Goal: Task Accomplishment & Management: Manage account settings

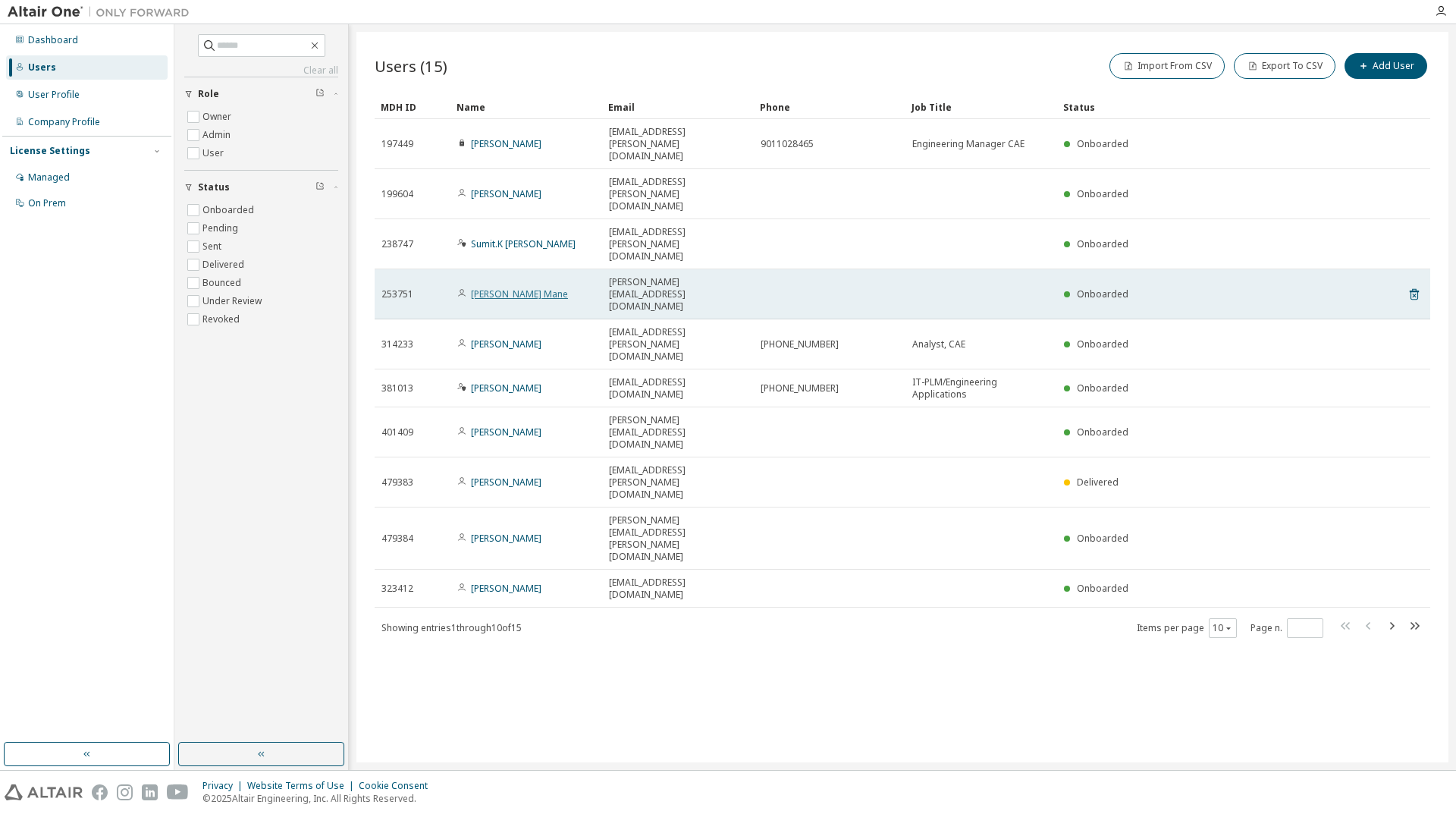
click at [499, 287] on link "Kondiba S. Mane" at bounding box center [519, 293] width 97 height 13
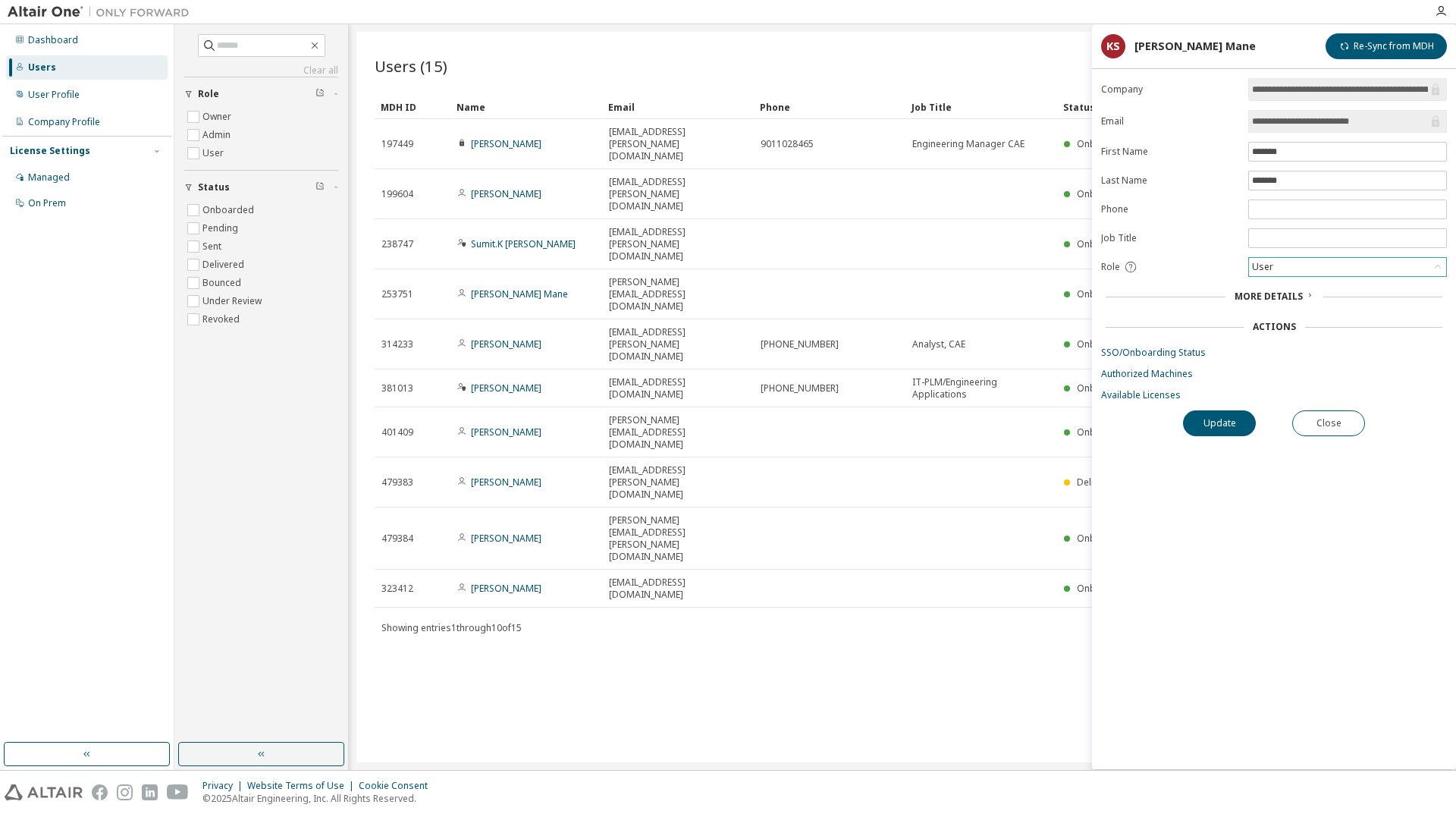
click at [1293, 275] on div "User" at bounding box center [1347, 267] width 197 height 18
click at [1141, 374] on link "Authorized Machines" at bounding box center [1273, 374] width 346 height 12
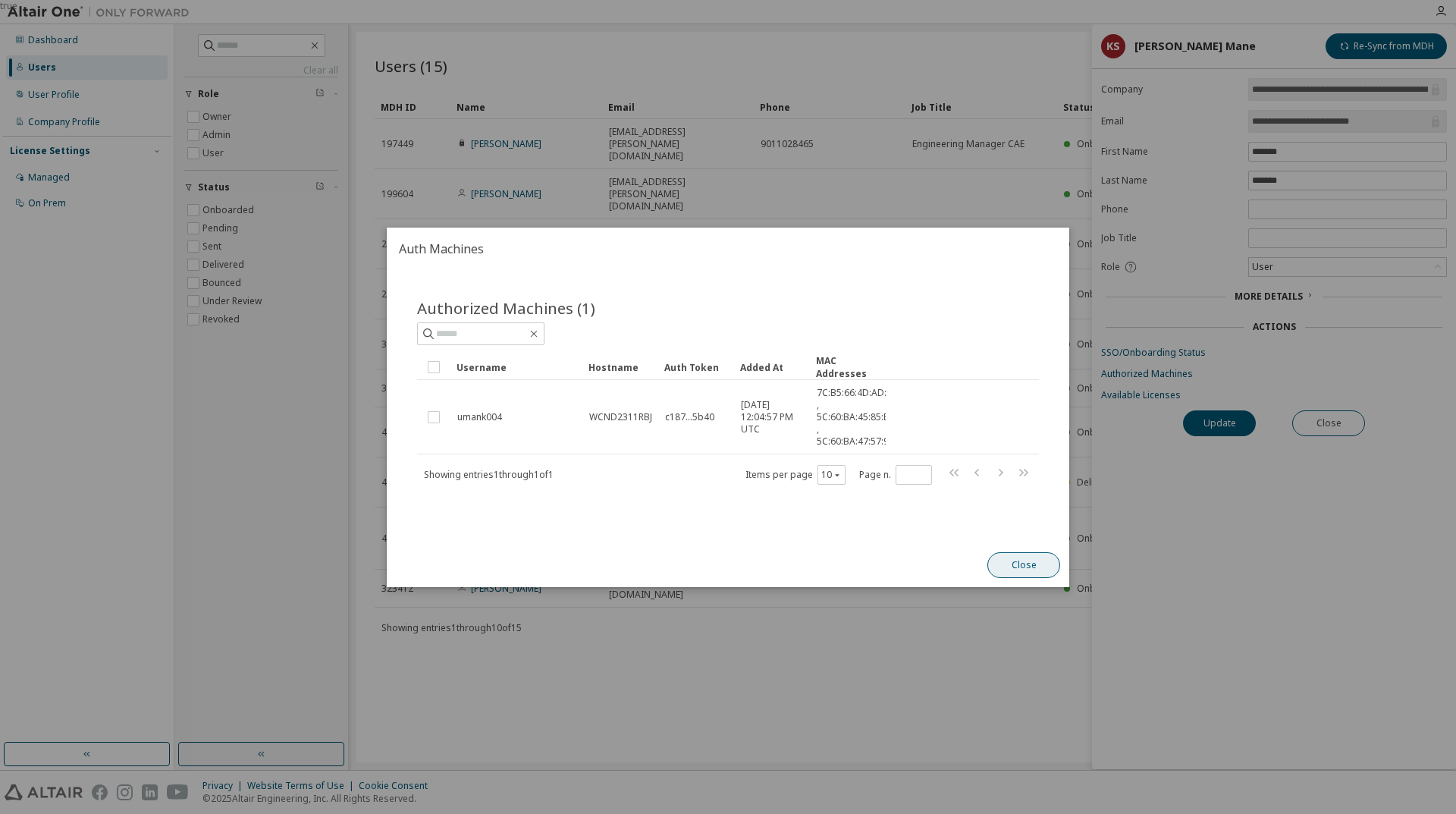
click at [1019, 563] on button "Close" at bounding box center [1024, 565] width 73 height 25
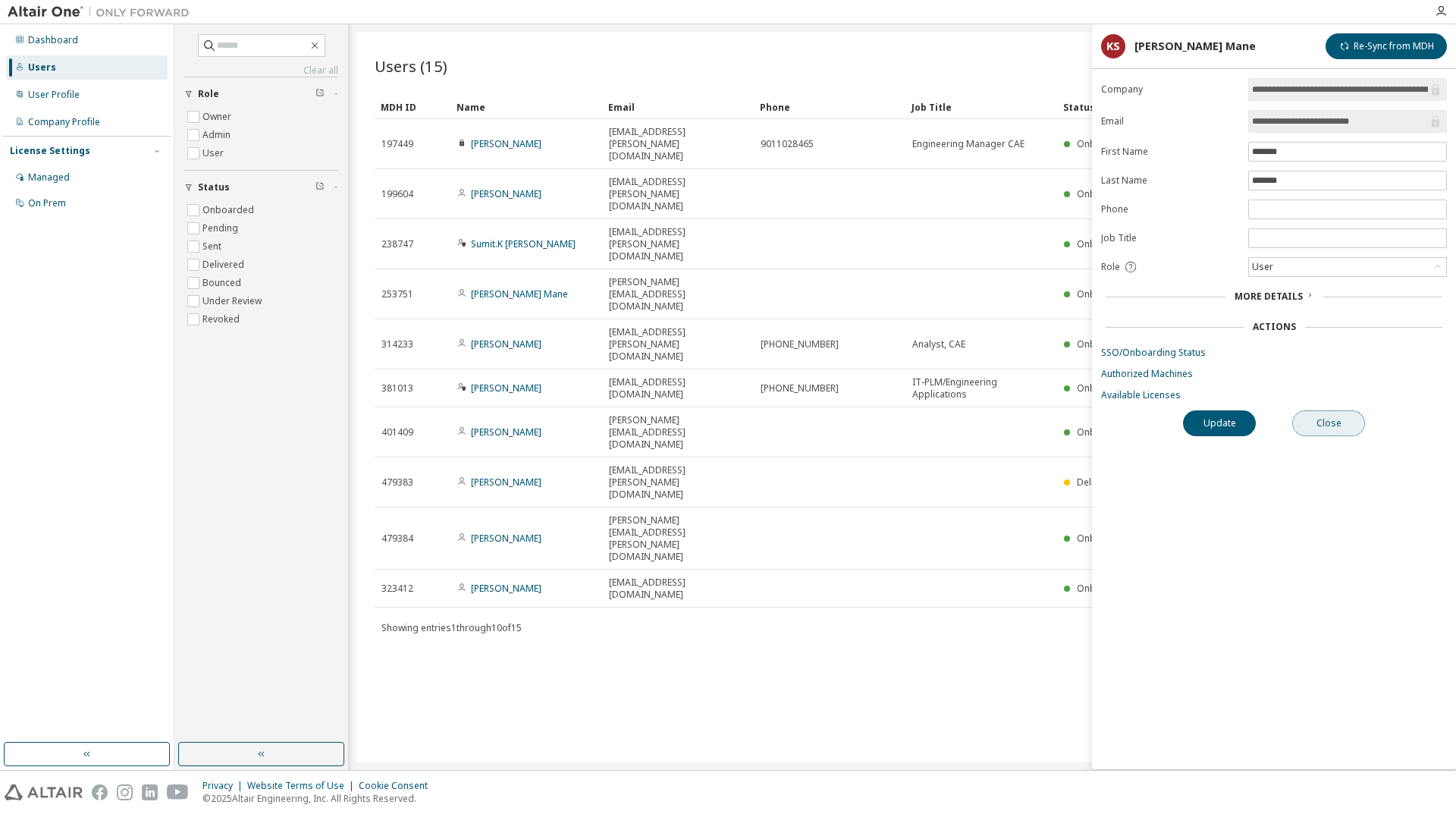
click at [1342, 433] on button "Close" at bounding box center [1329, 423] width 73 height 25
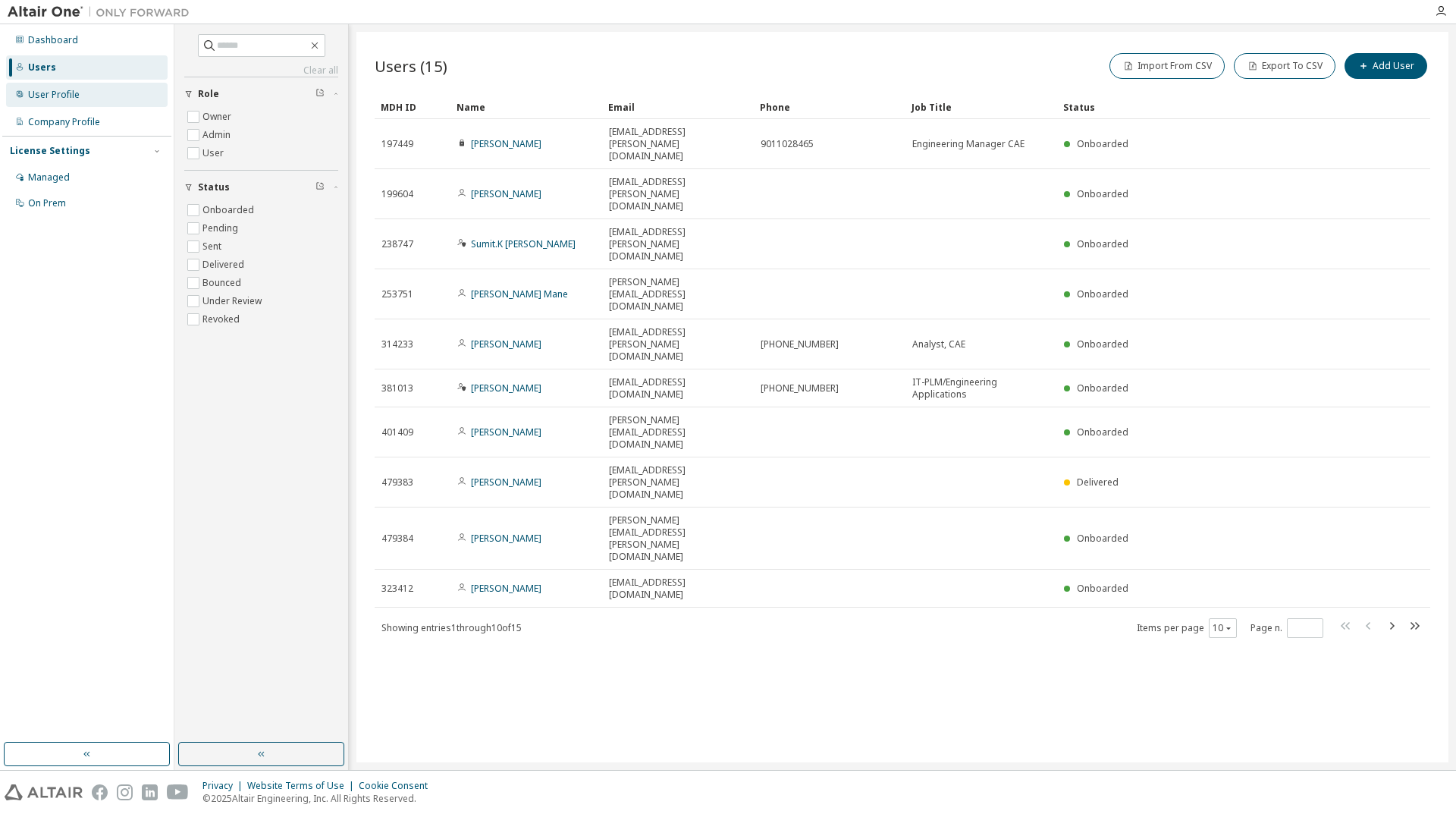
click at [74, 99] on div "User Profile" at bounding box center [54, 94] width 52 height 12
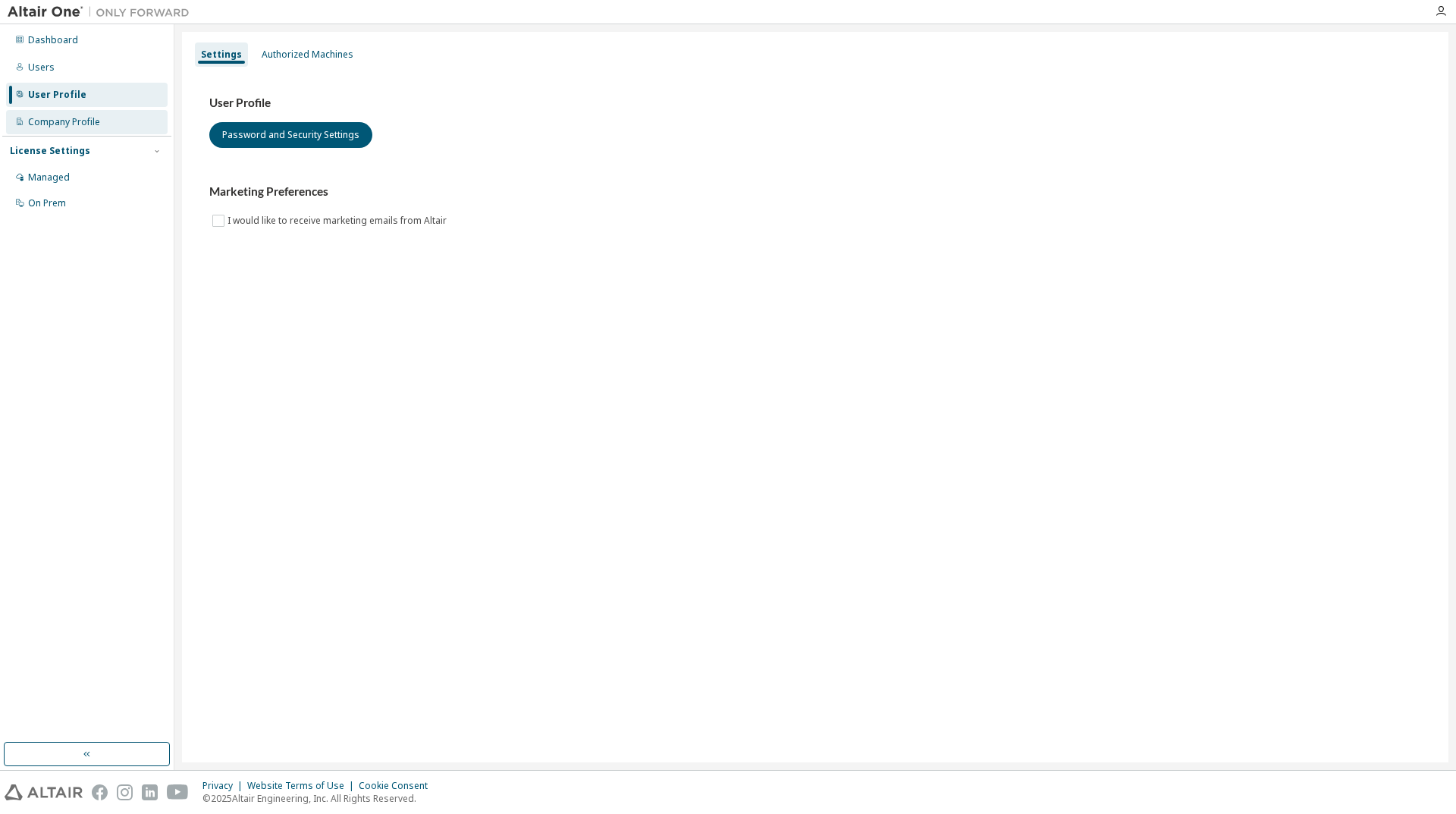
click at [38, 122] on div "Company Profile" at bounding box center [64, 122] width 72 height 12
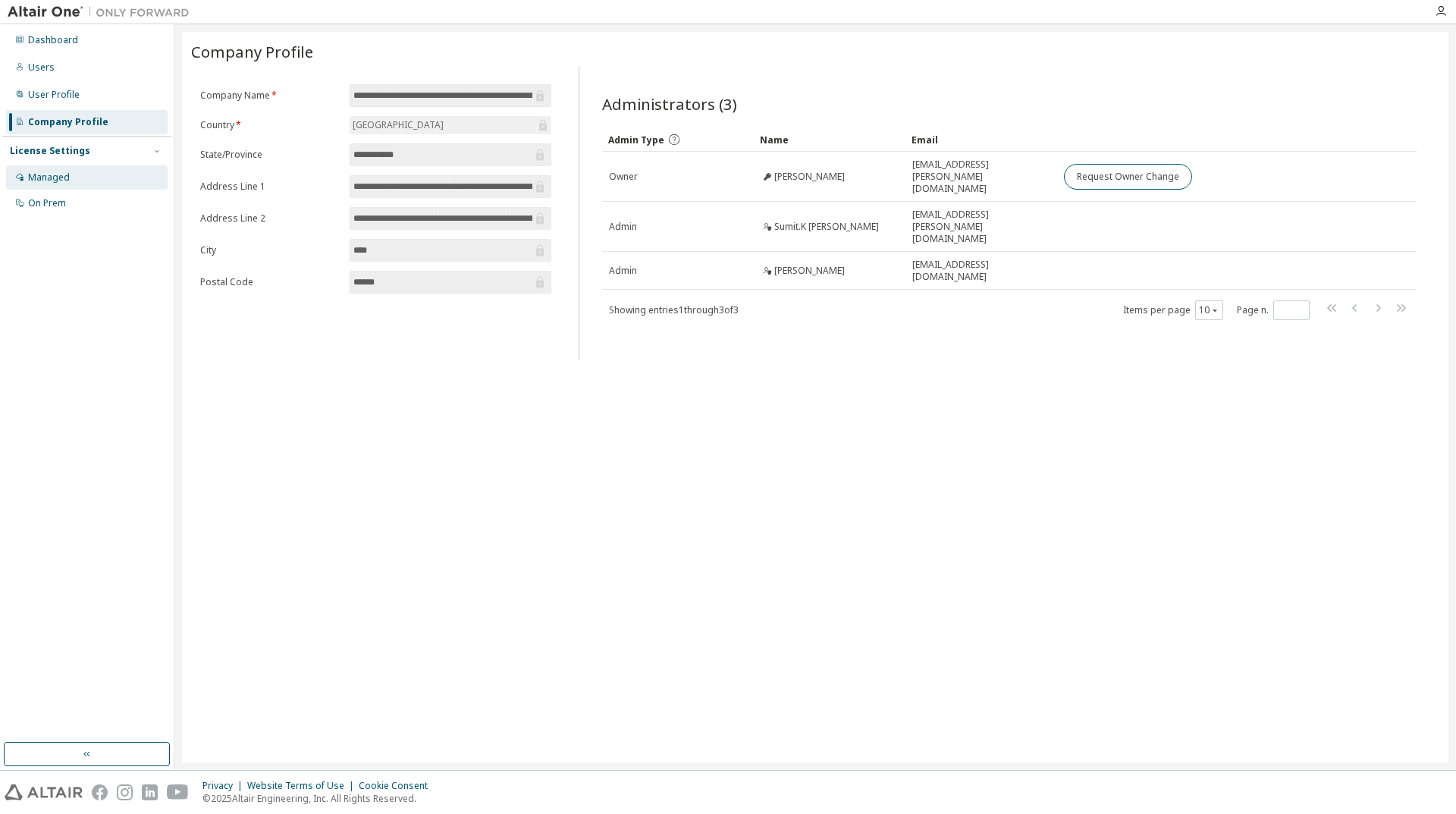
click at [83, 177] on div "Managed" at bounding box center [87, 178] width 161 height 25
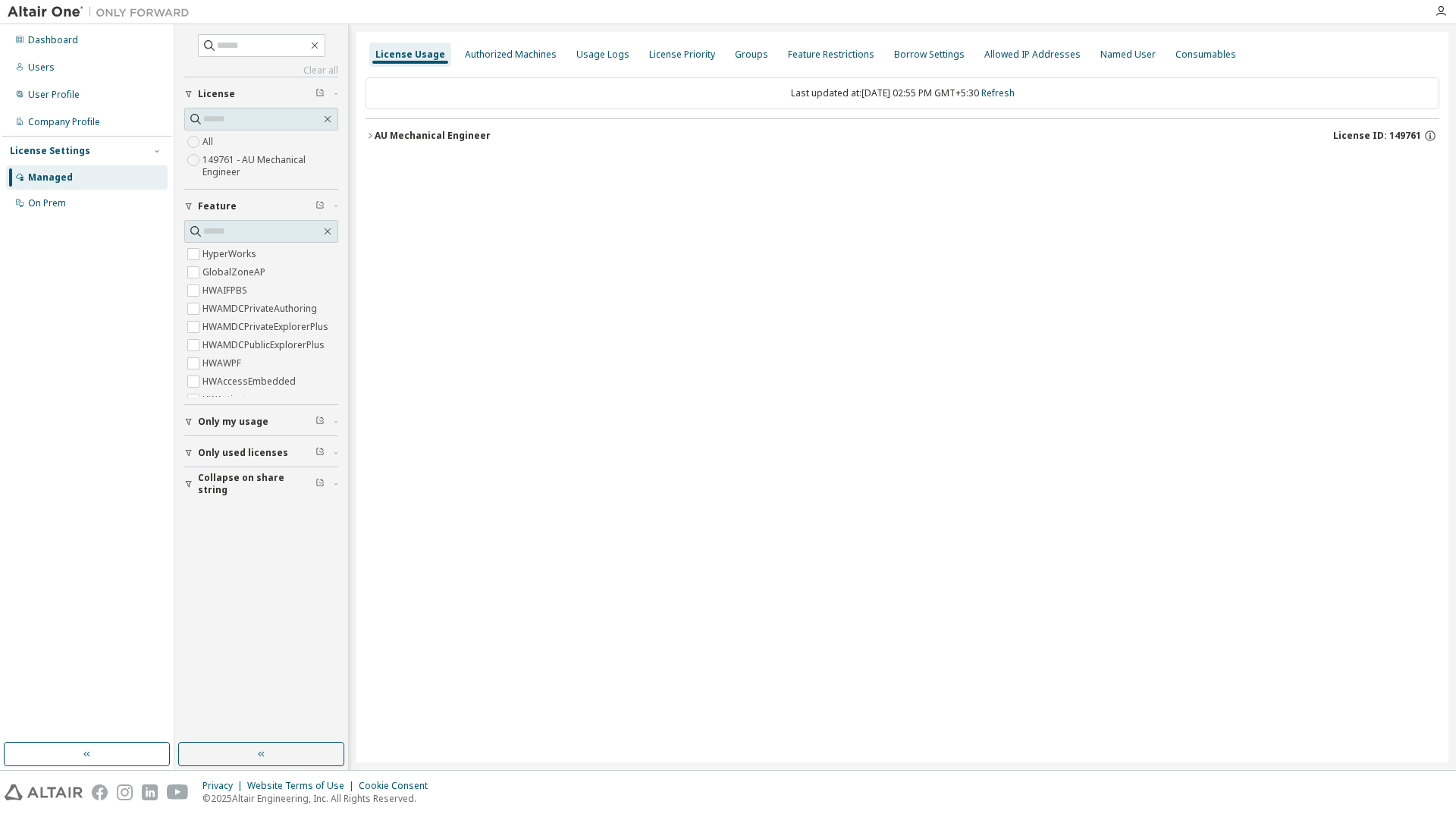
click at [262, 167] on label "149761 - AU Mechanical Engineer" at bounding box center [270, 167] width 136 height 31
drag, startPoint x: 371, startPoint y: 140, endPoint x: 517, endPoint y: 317, distance: 229.4
click at [371, 141] on button "AU Mechanical Engineer License ID: 149761" at bounding box center [902, 135] width 1074 height 33
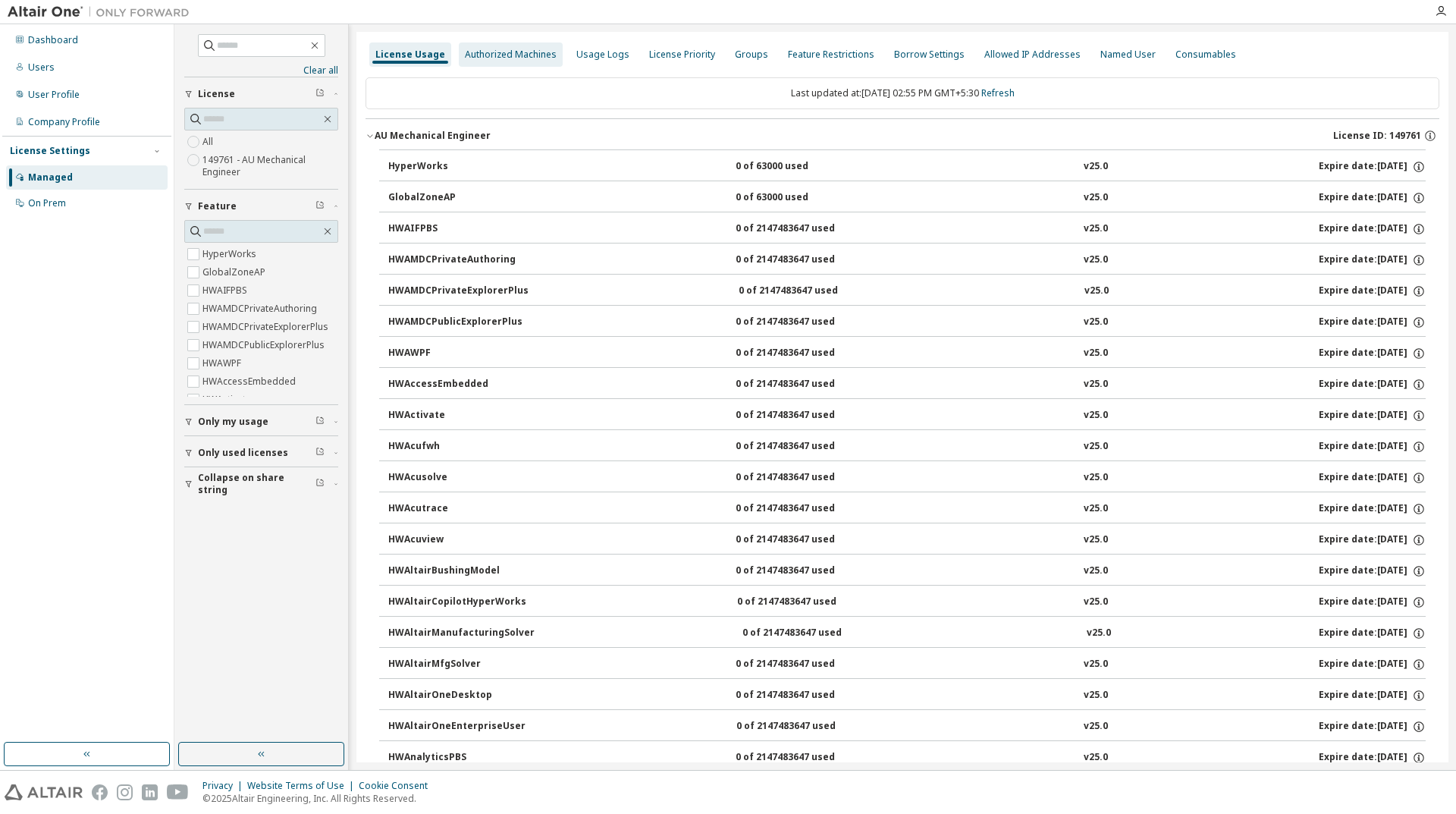
click at [502, 59] on div "Authorized Machines" at bounding box center [511, 54] width 92 height 12
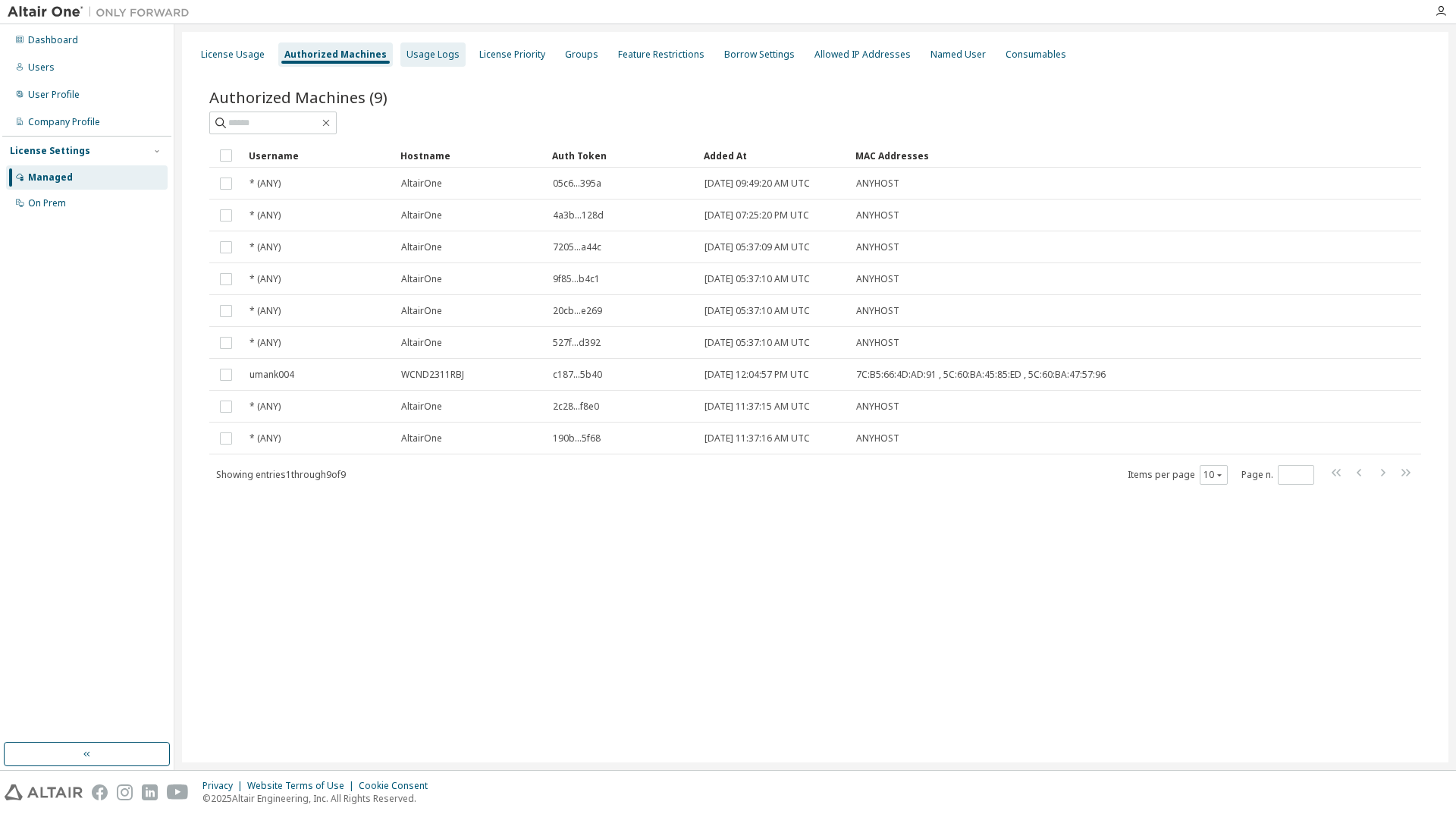
drag, startPoint x: 431, startPoint y: 60, endPoint x: 437, endPoint y: 67, distance: 9.2
click at [432, 63] on div "Usage Logs" at bounding box center [432, 54] width 65 height 25
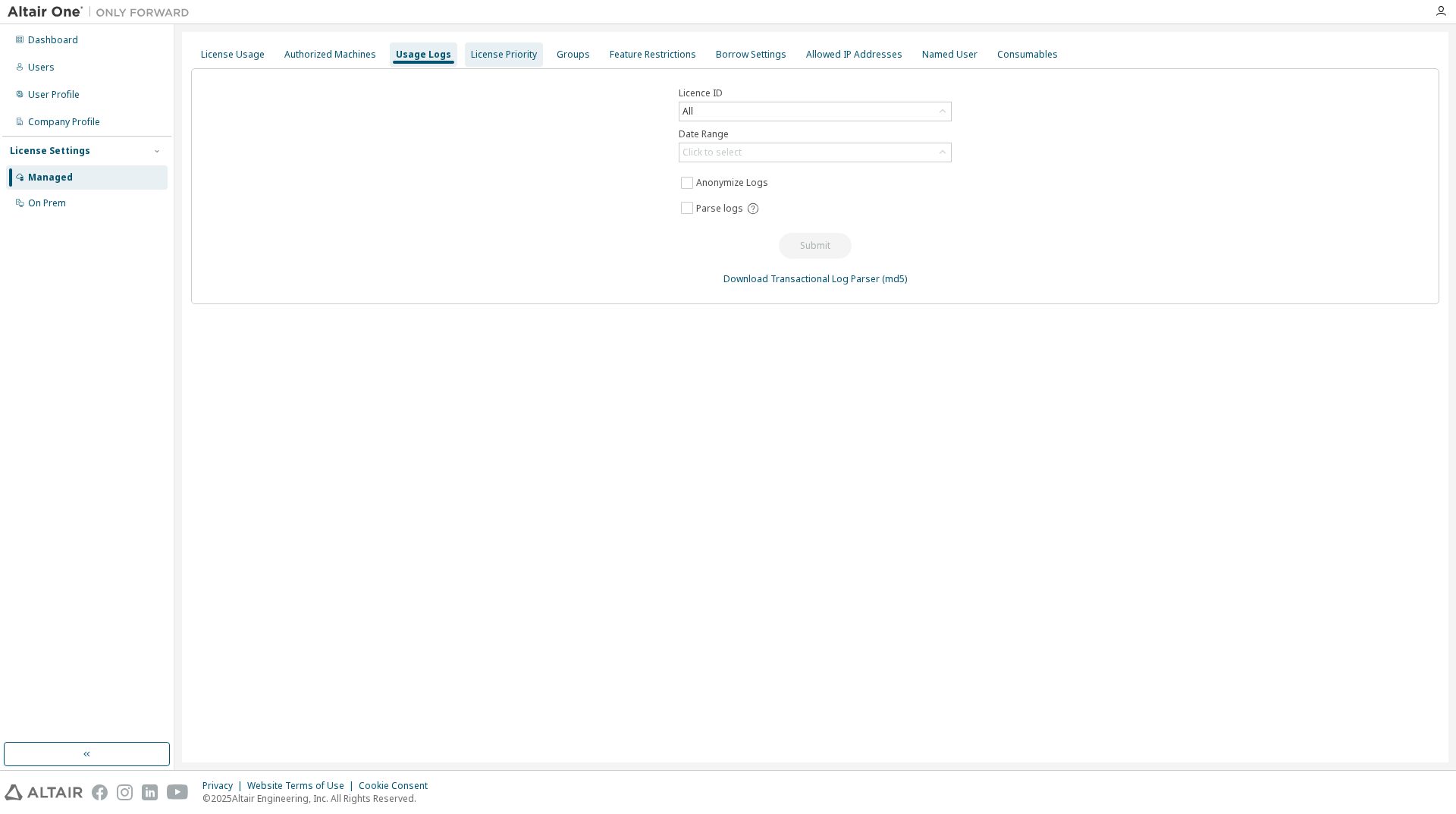
click at [511, 54] on div "License Priority" at bounding box center [504, 54] width 66 height 12
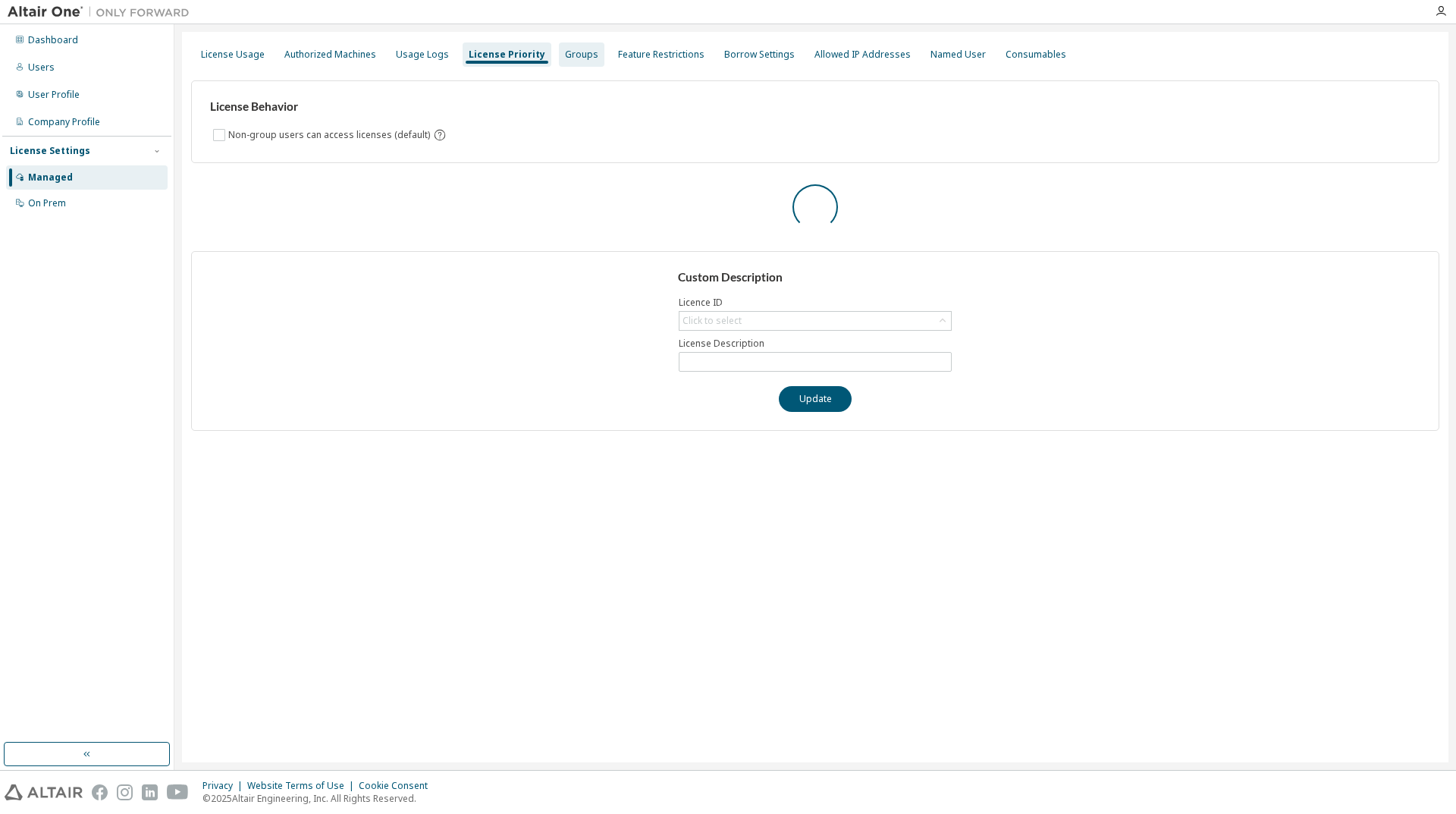
click at [573, 58] on div "Groups" at bounding box center [581, 54] width 33 height 12
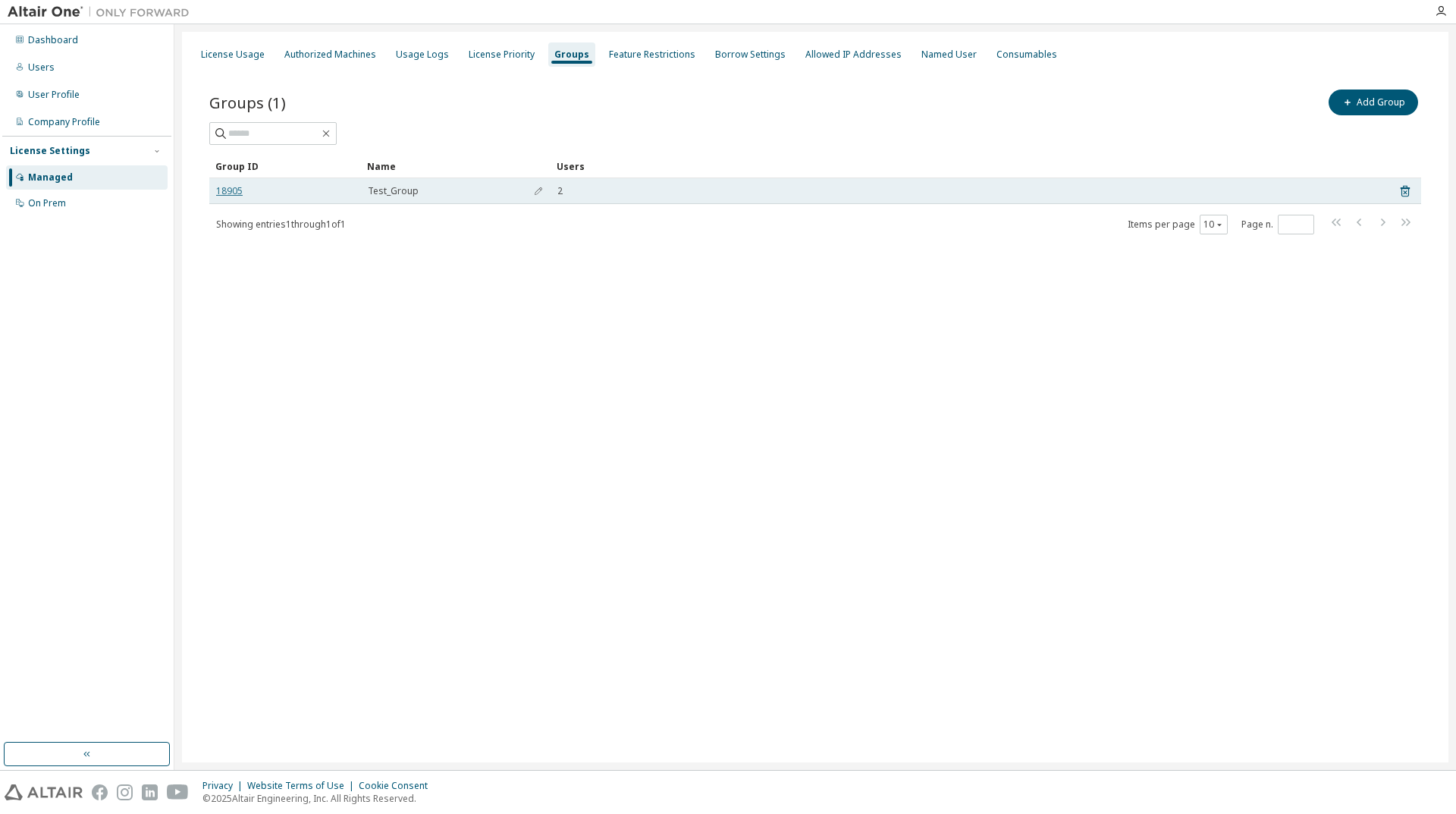
click at [240, 189] on link "18905" at bounding box center [229, 191] width 26 height 12
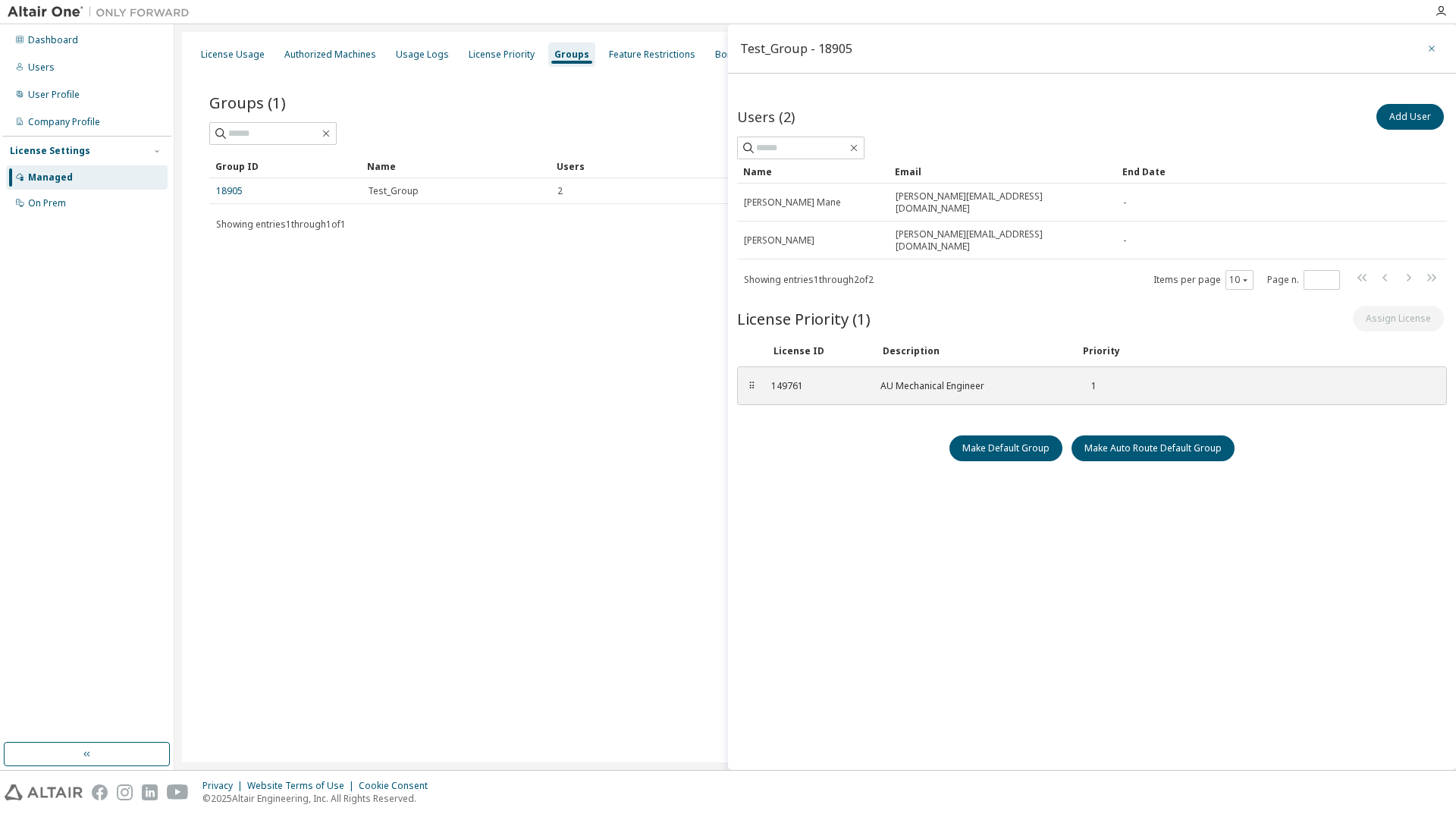
drag, startPoint x: 1431, startPoint y: 46, endPoint x: 1205, endPoint y: 23, distance: 227.2
click at [1431, 46] on icon "button" at bounding box center [1431, 48] width 10 height 12
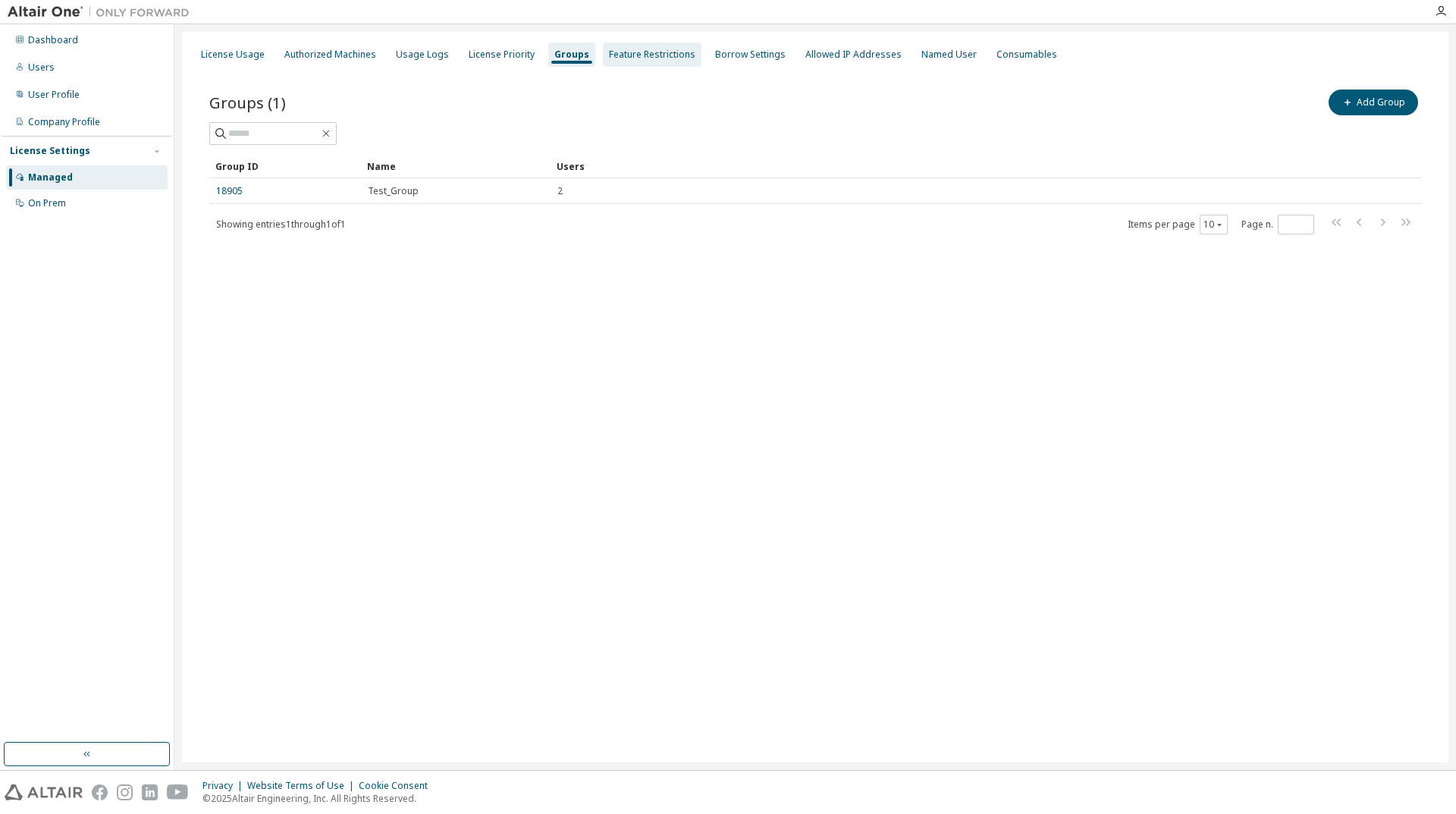
click at [625, 46] on div "Feature Restrictions" at bounding box center [652, 54] width 99 height 25
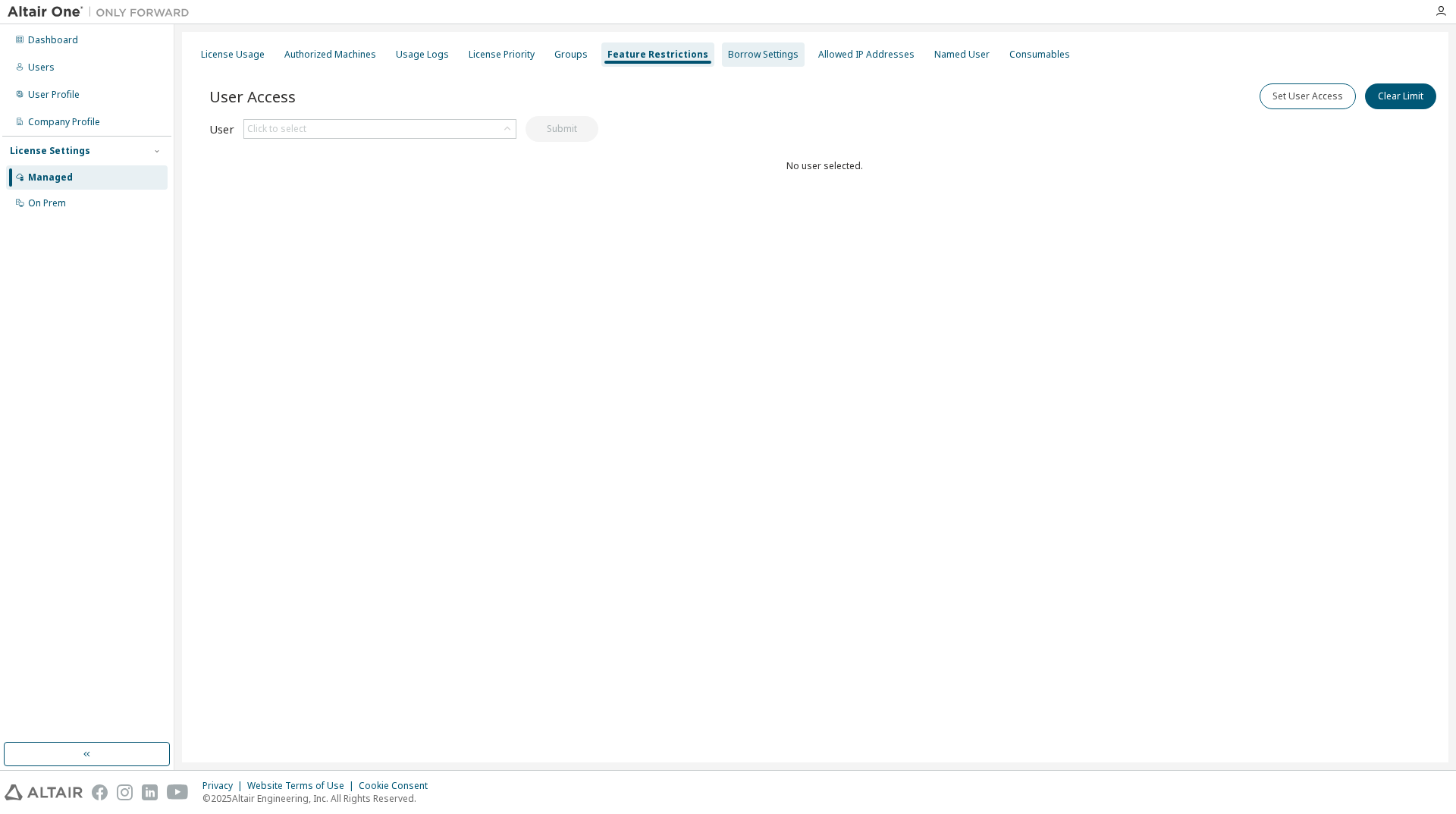
click at [735, 53] on div "Borrow Settings" at bounding box center [763, 54] width 71 height 12
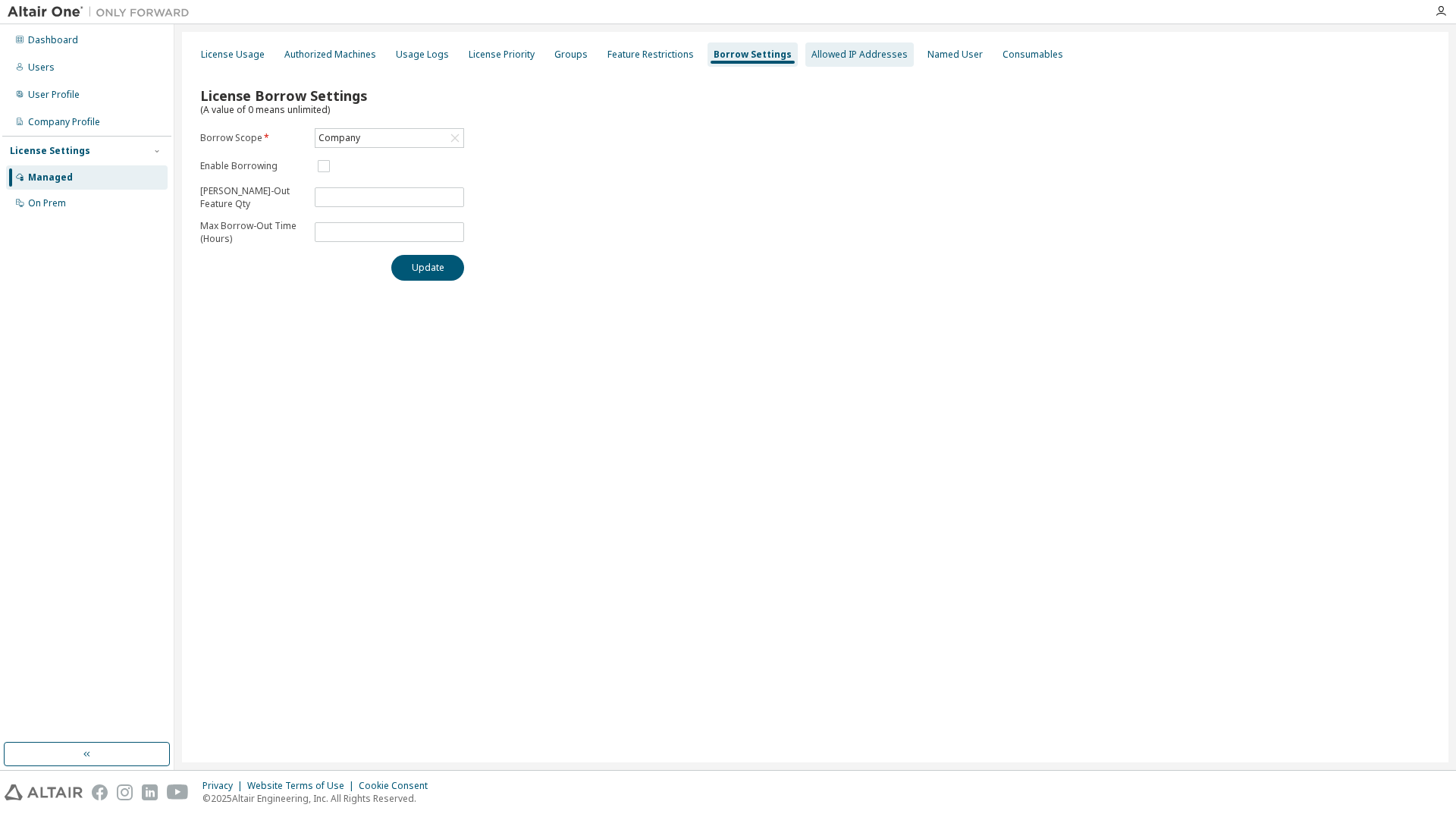
click at [823, 54] on div "Allowed IP Addresses" at bounding box center [859, 54] width 96 height 12
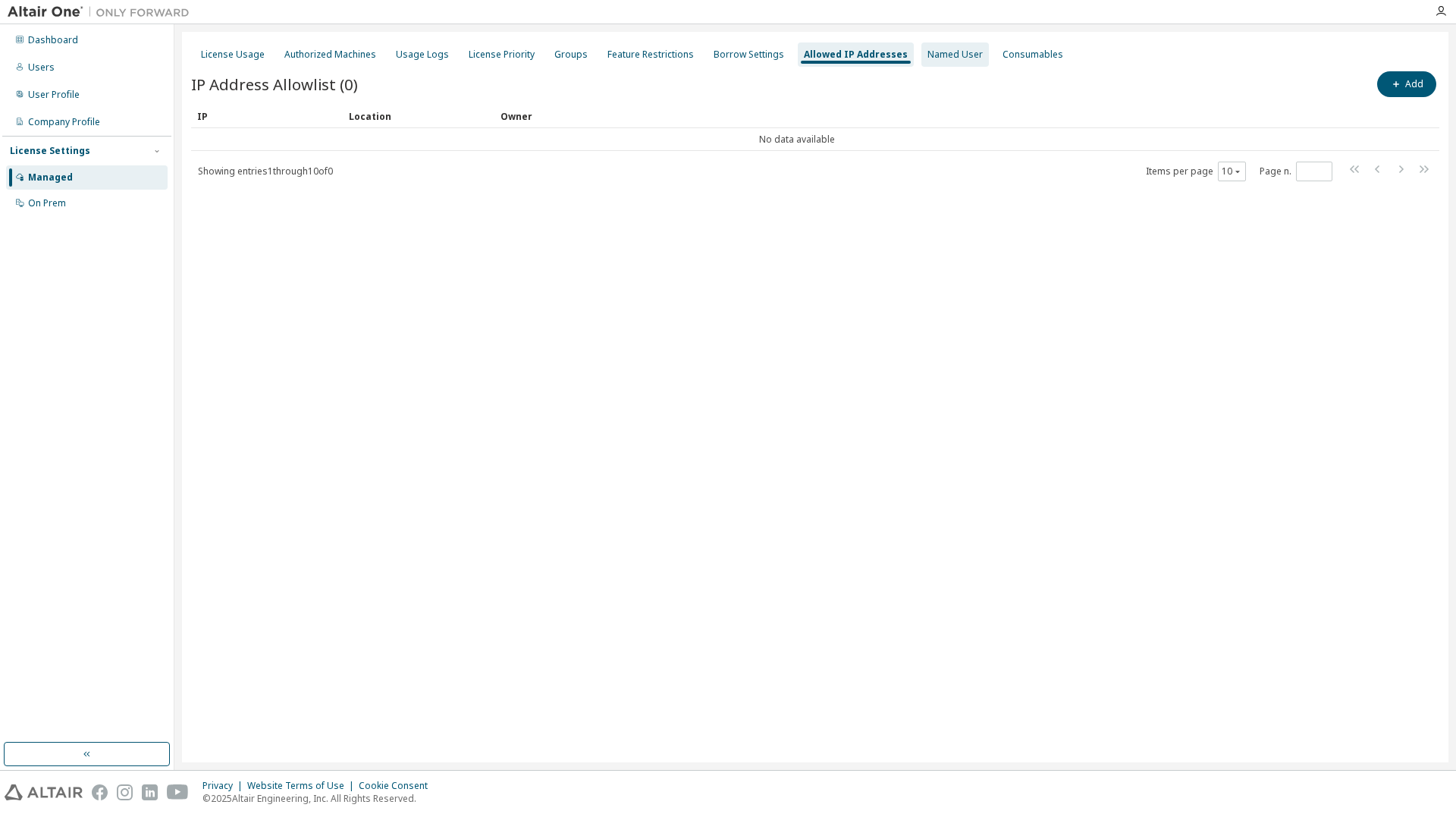
click at [928, 59] on div "Named User" at bounding box center [955, 54] width 55 height 12
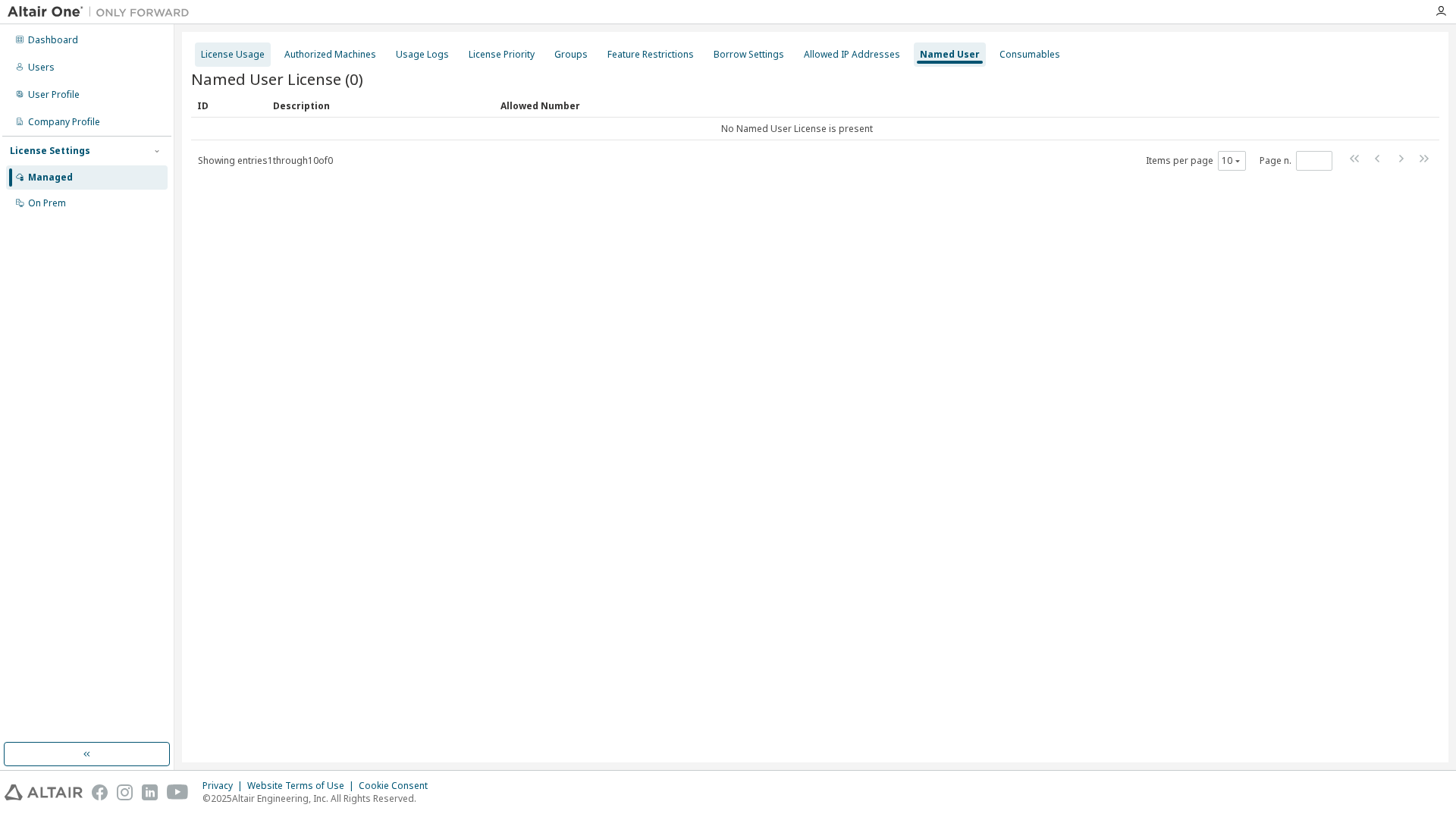
click at [253, 54] on div "License Usage" at bounding box center [233, 54] width 64 height 12
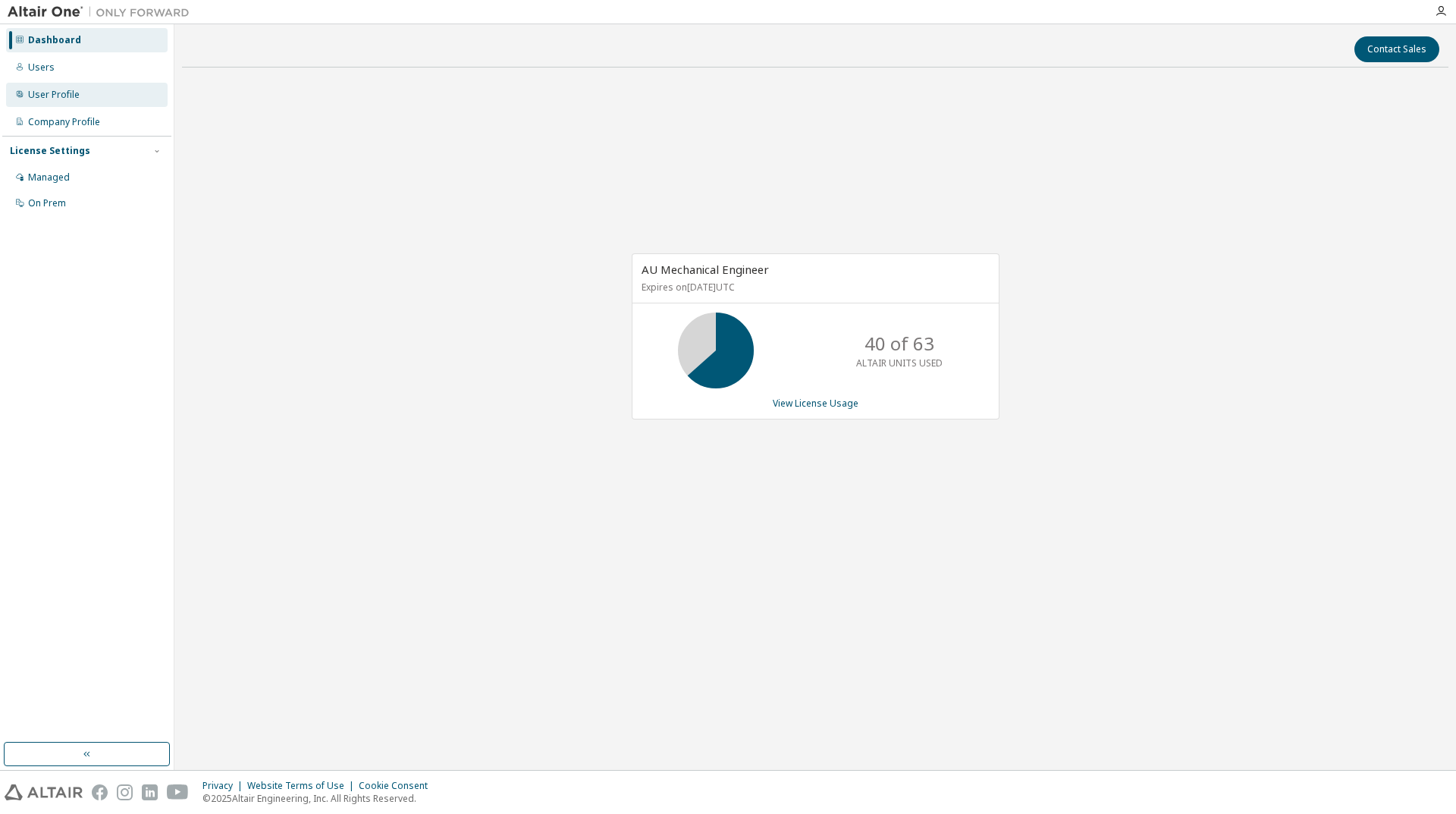
click at [77, 95] on div "User Profile" at bounding box center [54, 94] width 52 height 12
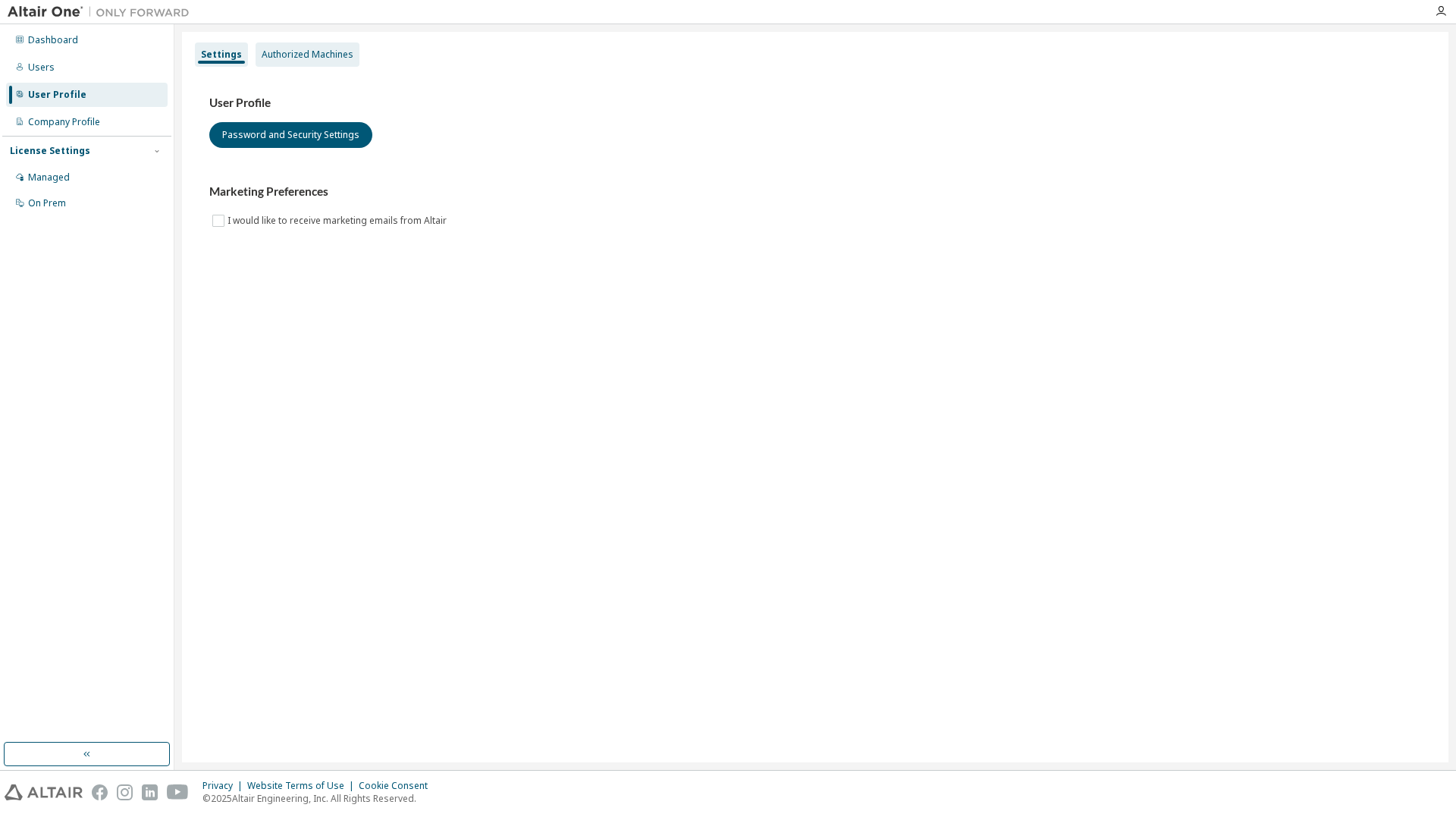
click at [292, 60] on div "Authorized Machines" at bounding box center [308, 54] width 92 height 12
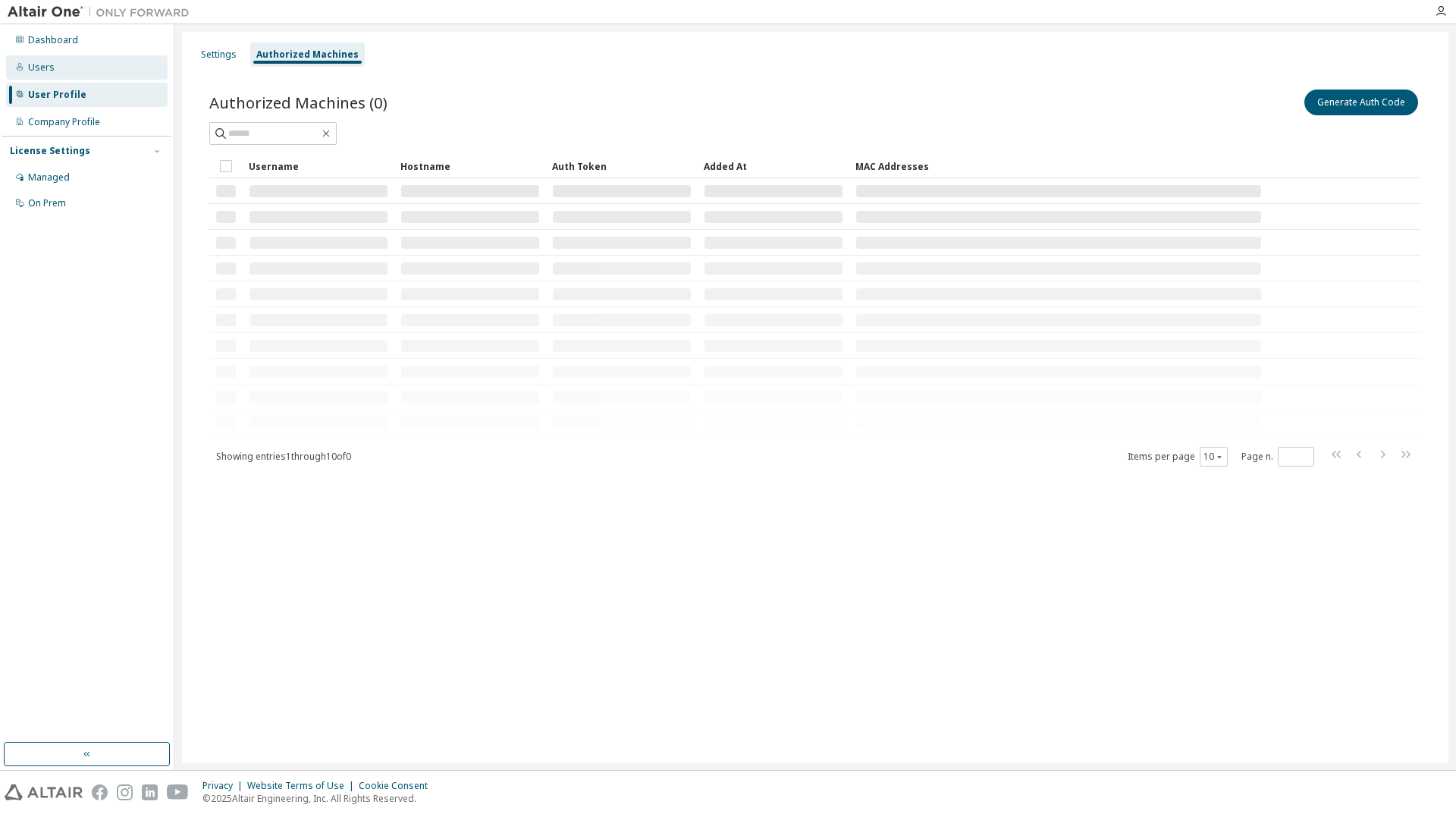
click at [40, 65] on div "Users" at bounding box center [41, 67] width 26 height 12
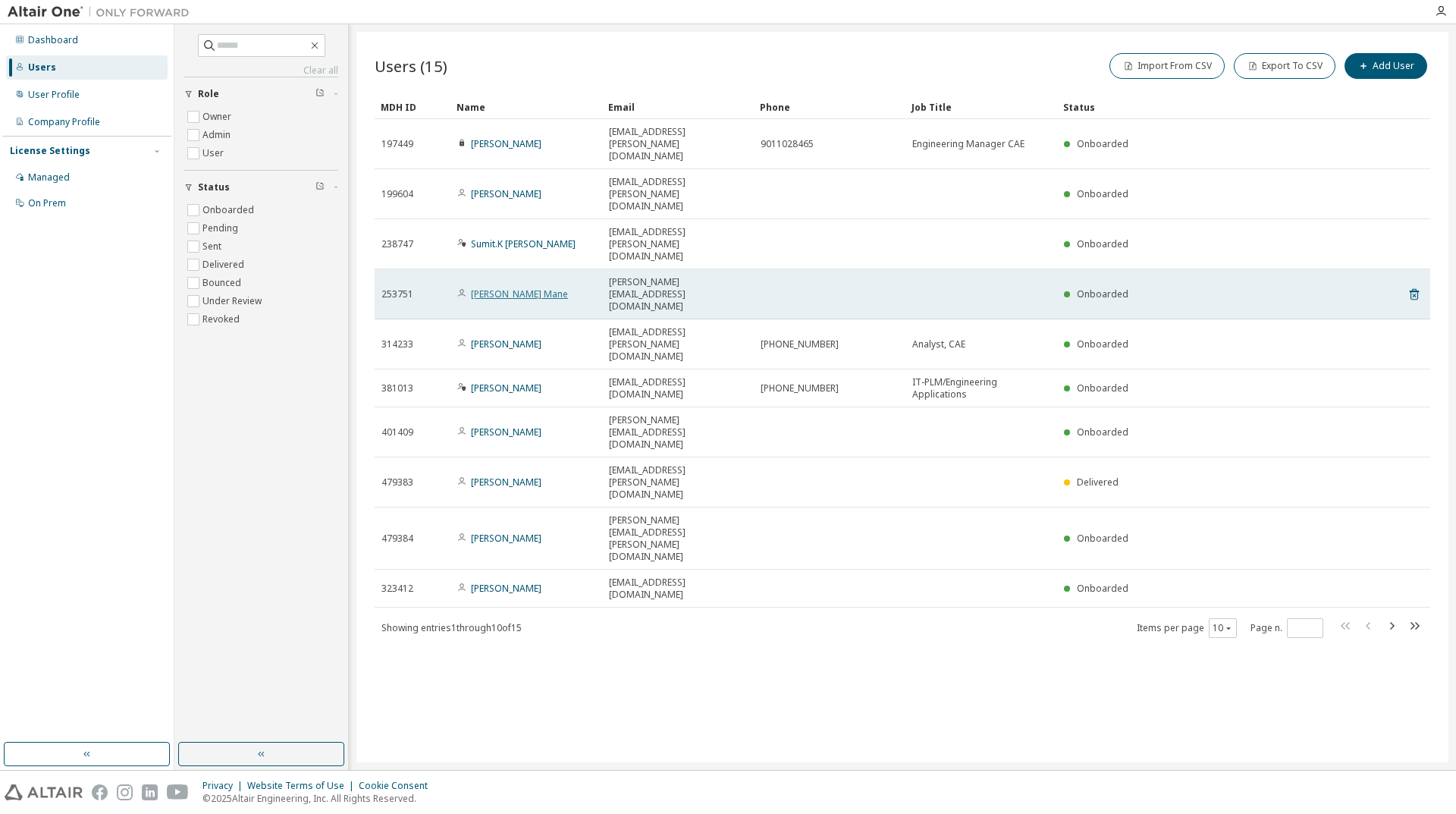
click at [512, 287] on link "Kondiba S. Mane" at bounding box center [519, 293] width 97 height 13
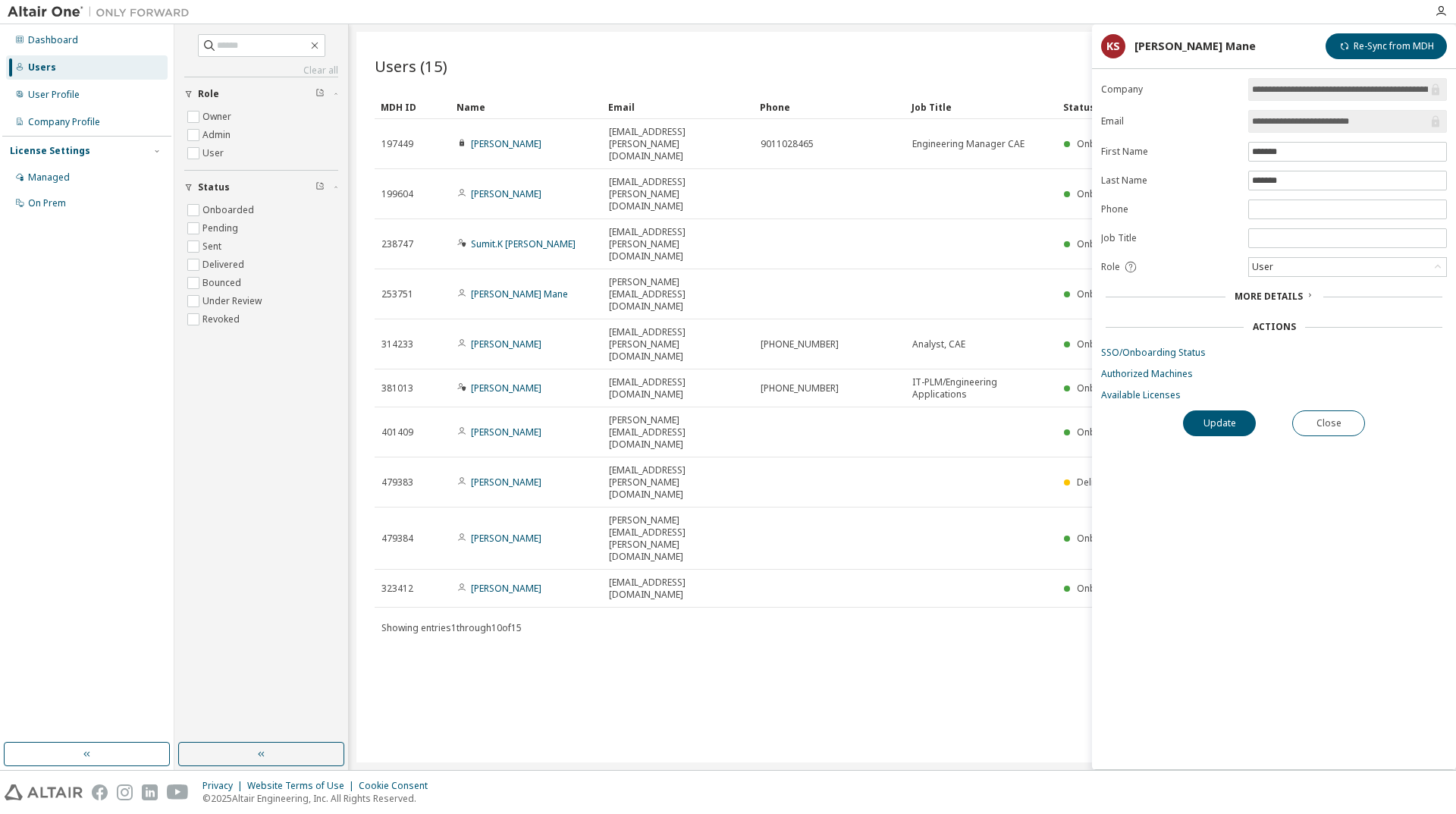
click at [982, 474] on div "Users (15) Import From CSV Export To CSV Add User Clear Load Save Save As Field…" at bounding box center [902, 397] width 1092 height 731
click at [1336, 300] on div "More Details" at bounding box center [1273, 297] width 336 height 12
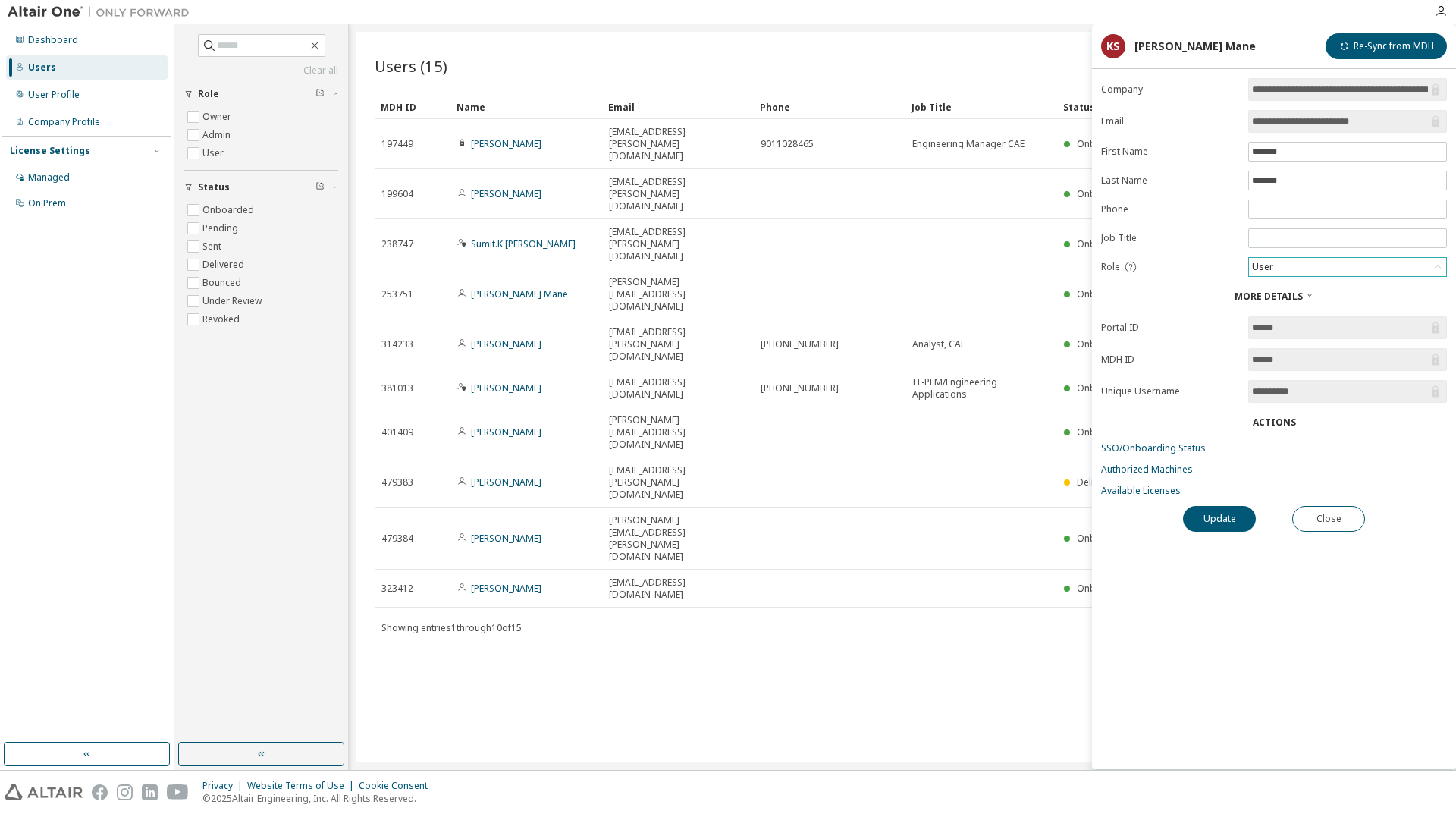
click at [1322, 265] on div "User" at bounding box center [1347, 267] width 197 height 18
click at [1125, 492] on link "Available Licenses" at bounding box center [1273, 490] width 346 height 12
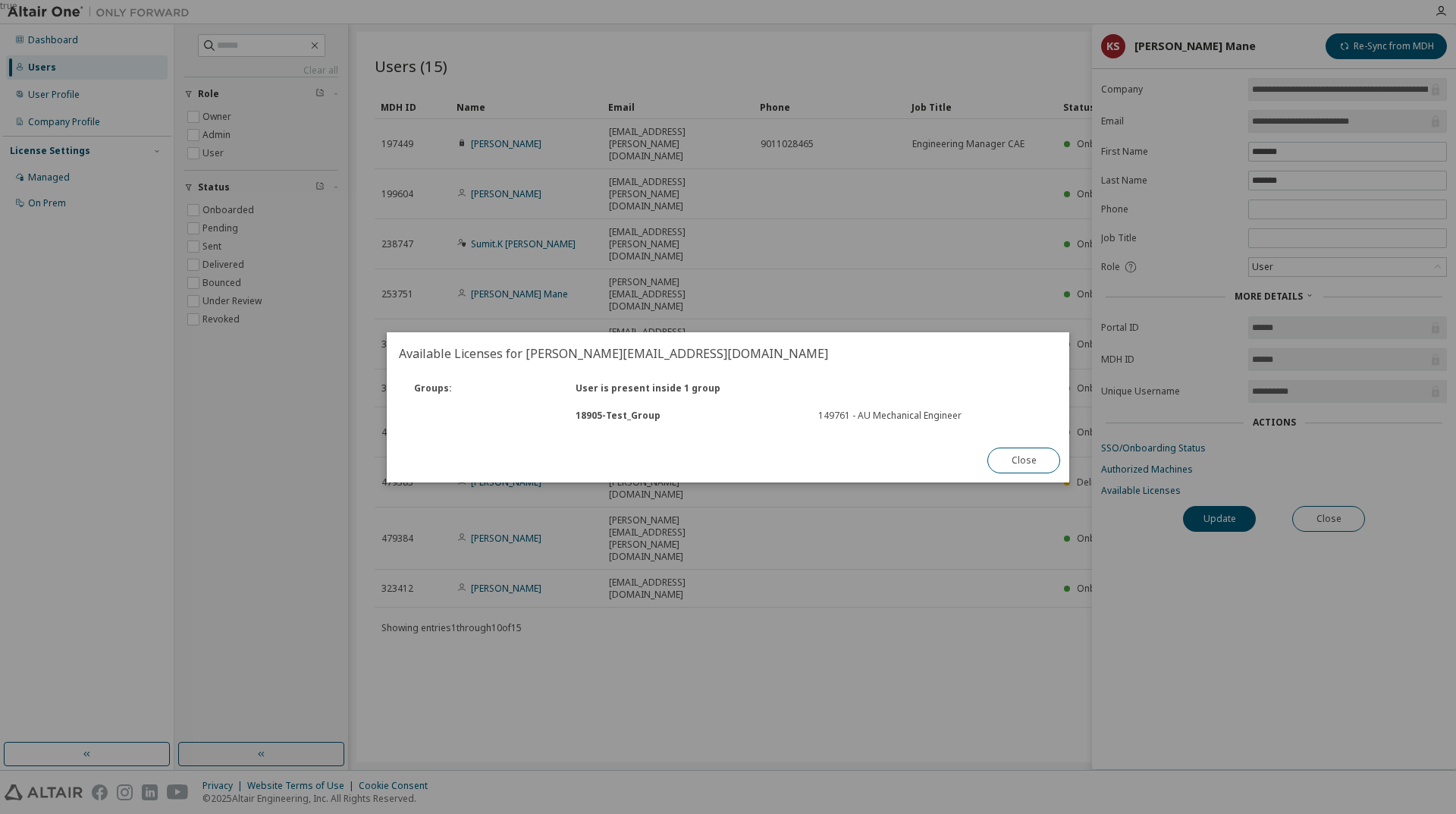
click at [624, 413] on div "18905 - Test_Group" at bounding box center [688, 415] width 243 height 12
click at [1003, 459] on button "Close" at bounding box center [1024, 461] width 73 height 25
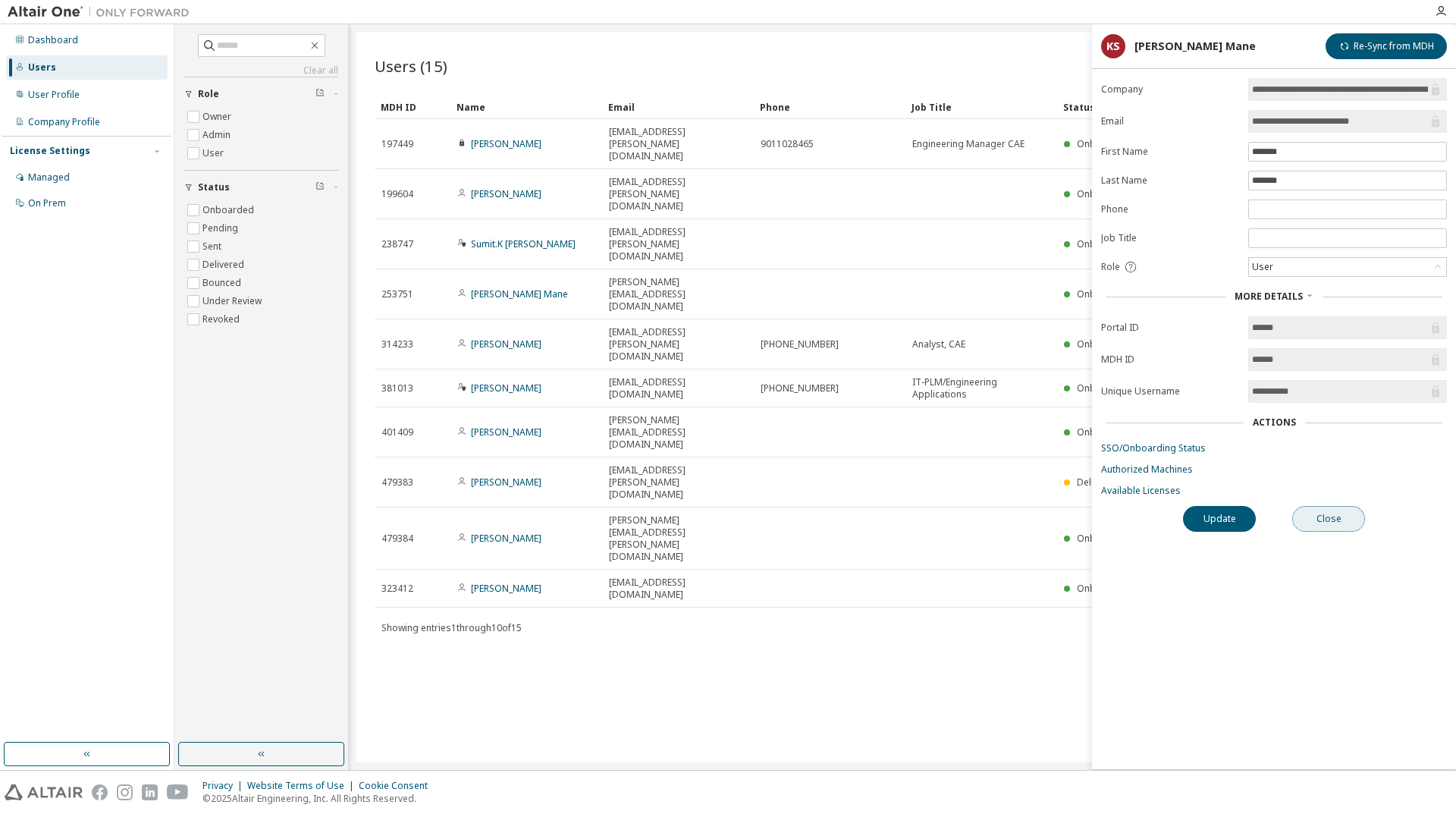
click at [1346, 522] on button "Close" at bounding box center [1329, 518] width 73 height 25
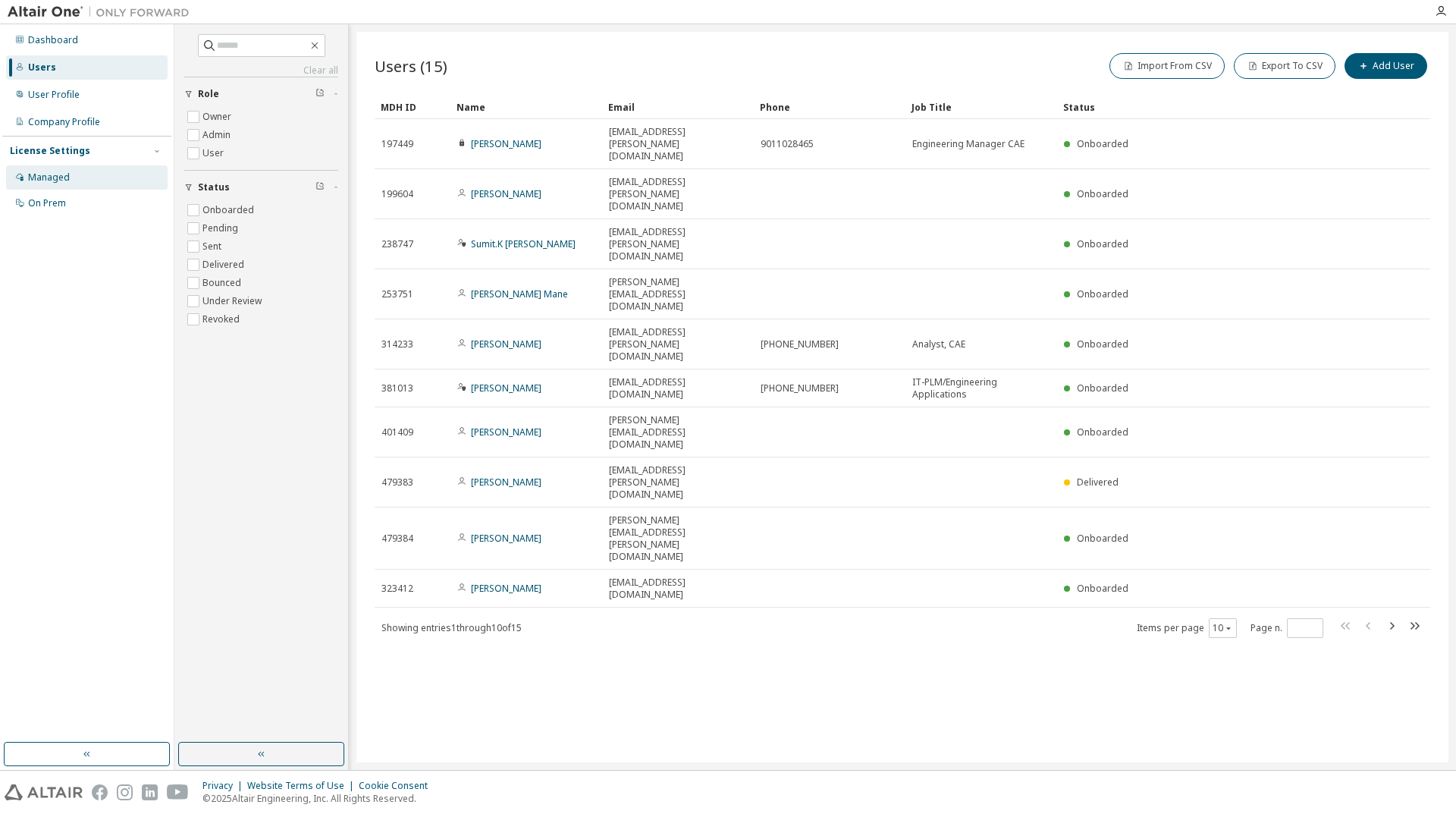
click at [34, 187] on div "Managed" at bounding box center [87, 178] width 161 height 25
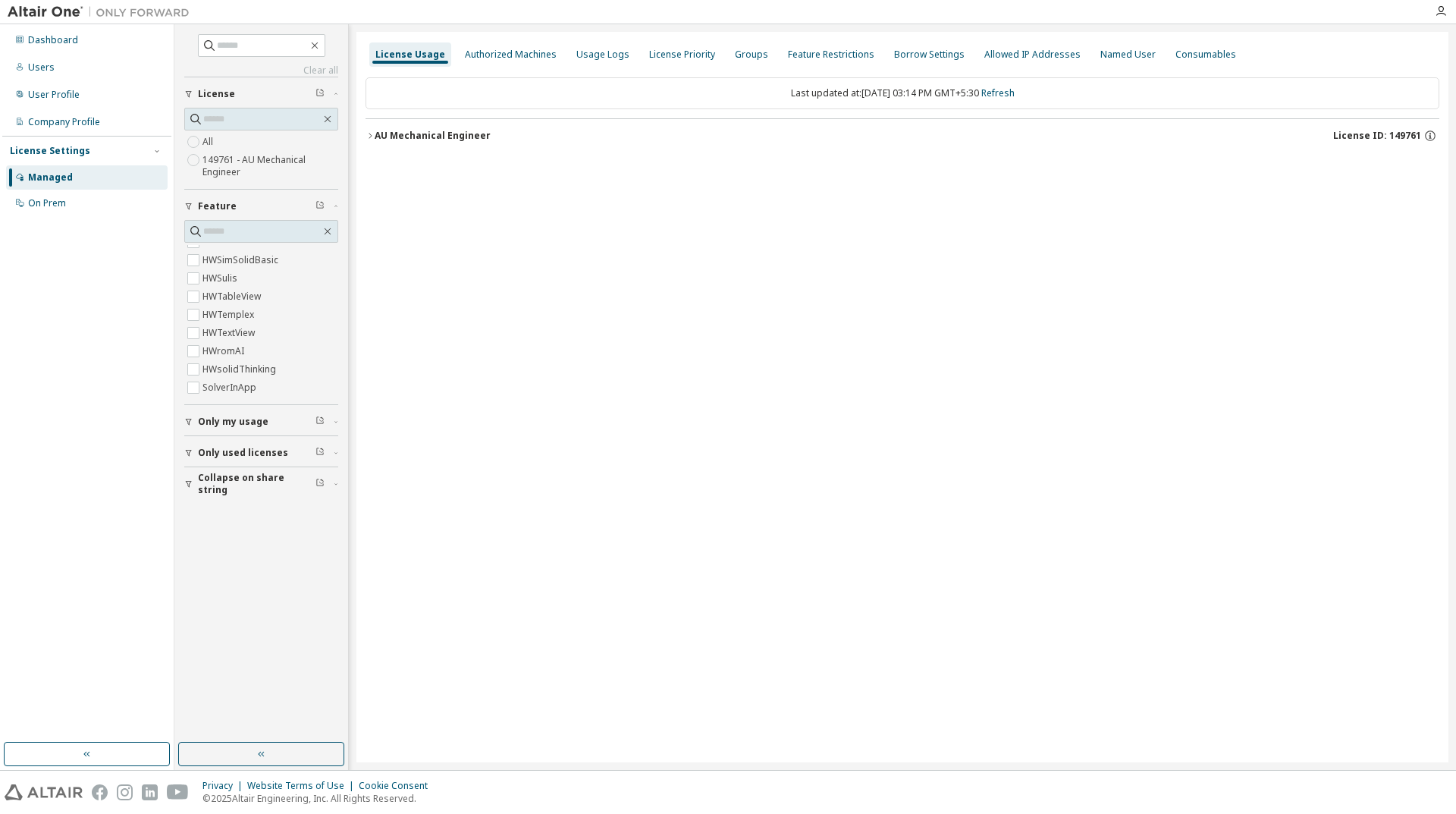
scroll to position [3697, 0]
click at [254, 421] on span "Only my usage" at bounding box center [233, 421] width 71 height 12
click at [272, 493] on span "Only used licenses" at bounding box center [243, 497] width 90 height 12
click at [248, 568] on span "Collapse on share string" at bounding box center [257, 572] width 117 height 25
click at [366, 138] on icon "button" at bounding box center [370, 135] width 9 height 9
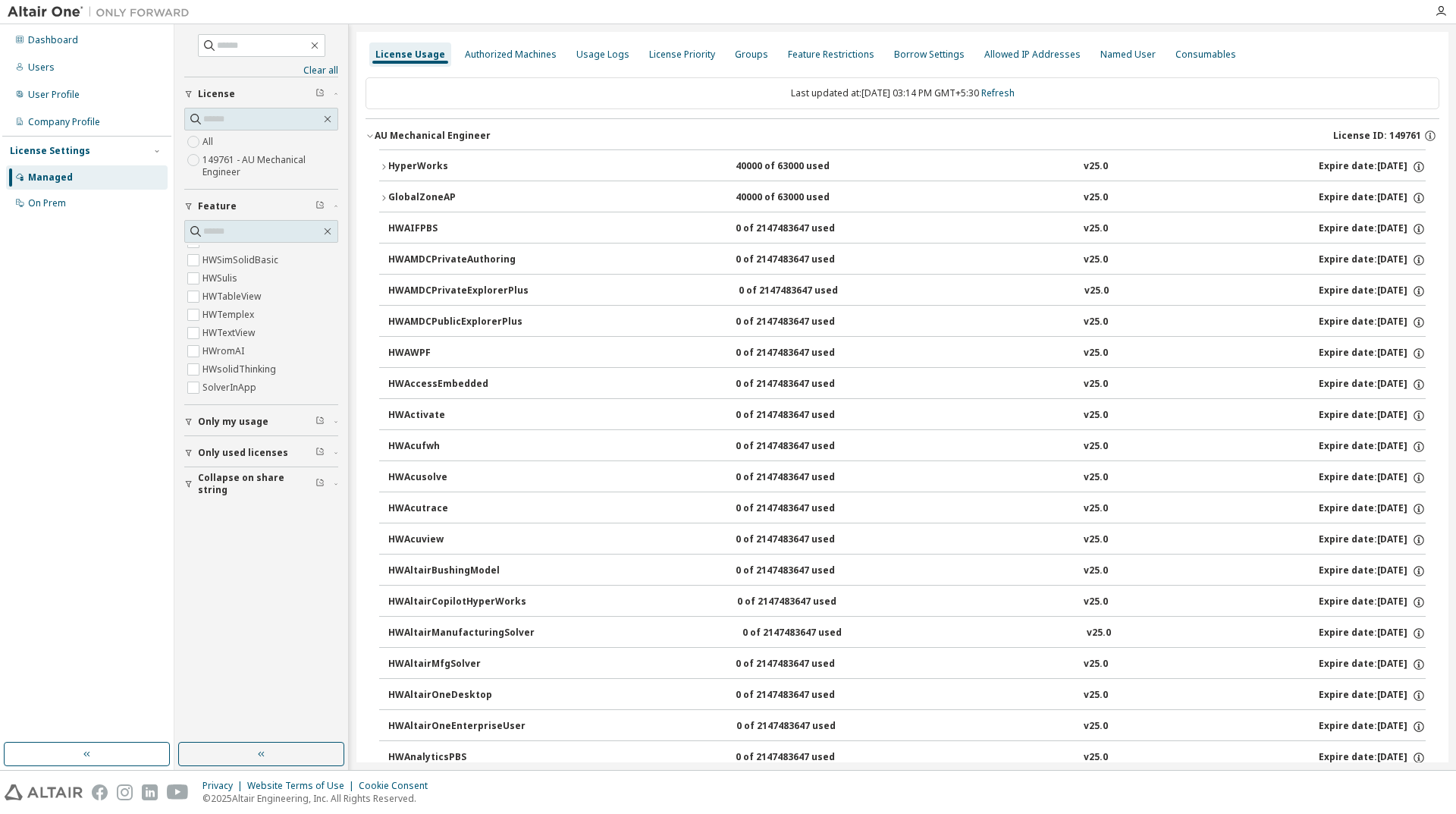
click at [385, 163] on icon "button" at bounding box center [383, 167] width 9 height 9
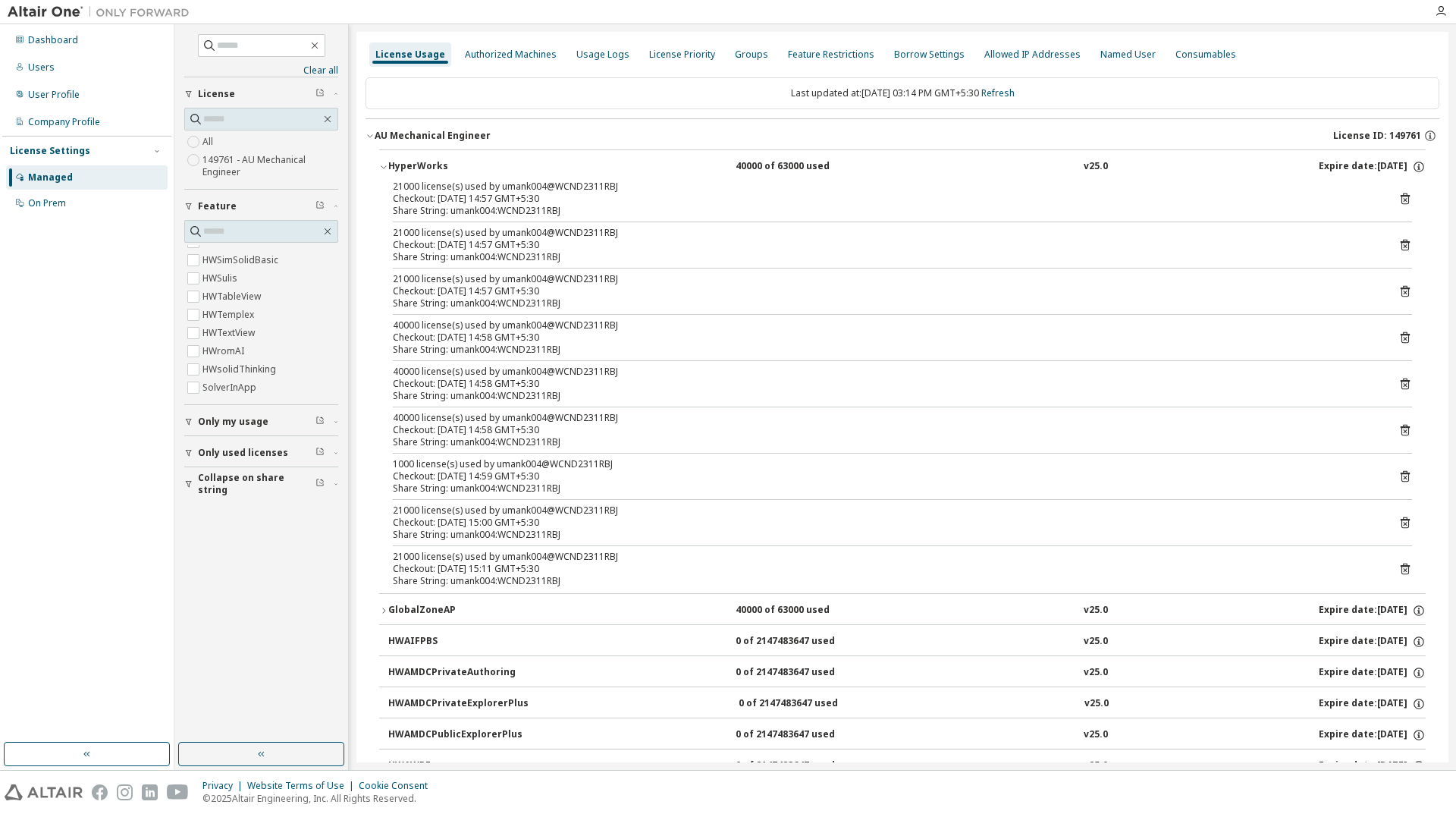
click at [379, 608] on icon "button" at bounding box center [383, 610] width 9 height 9
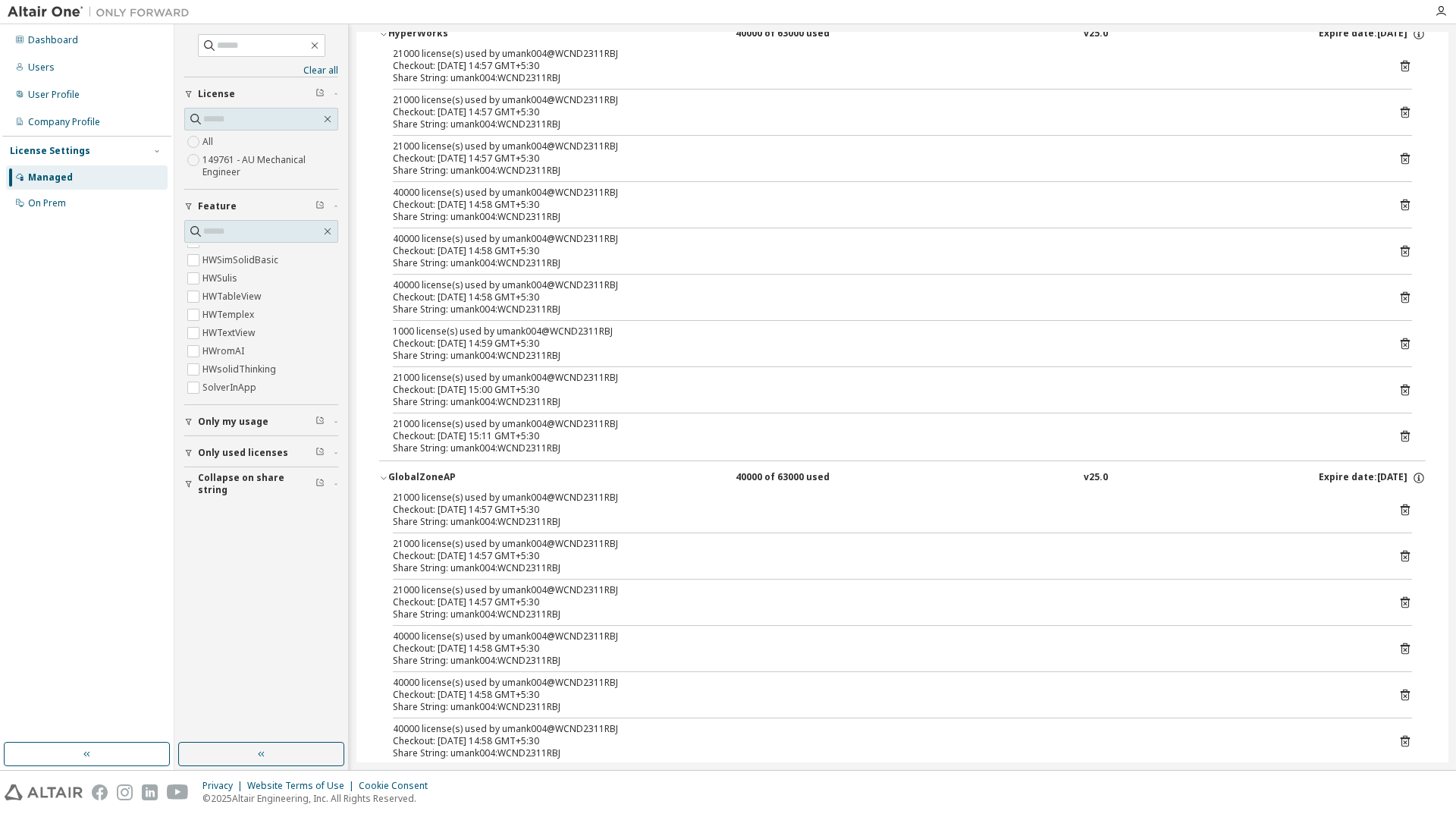
scroll to position [0, 0]
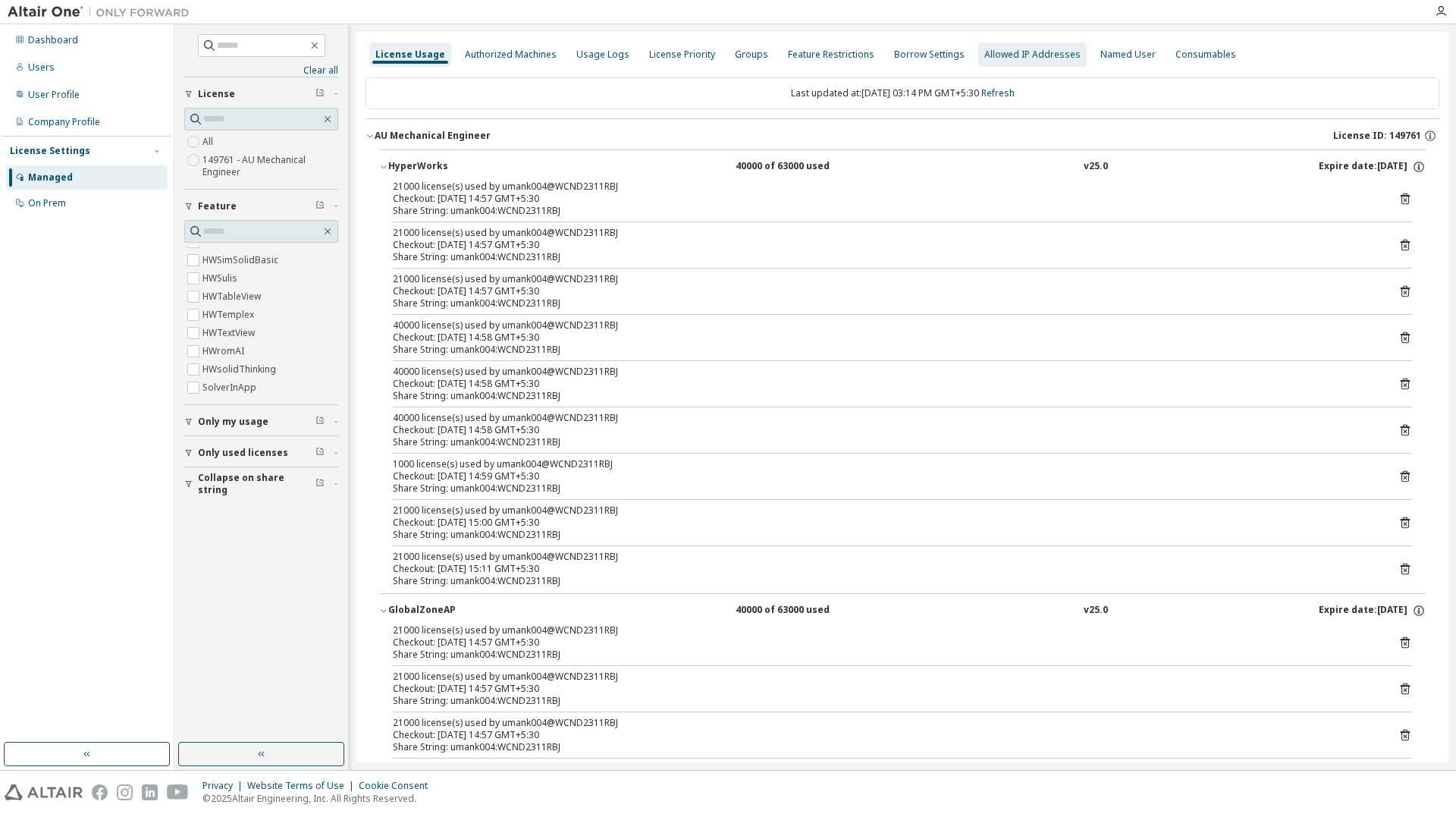
click at [1011, 50] on div "Allowed IP Addresses" at bounding box center [1032, 54] width 96 height 12
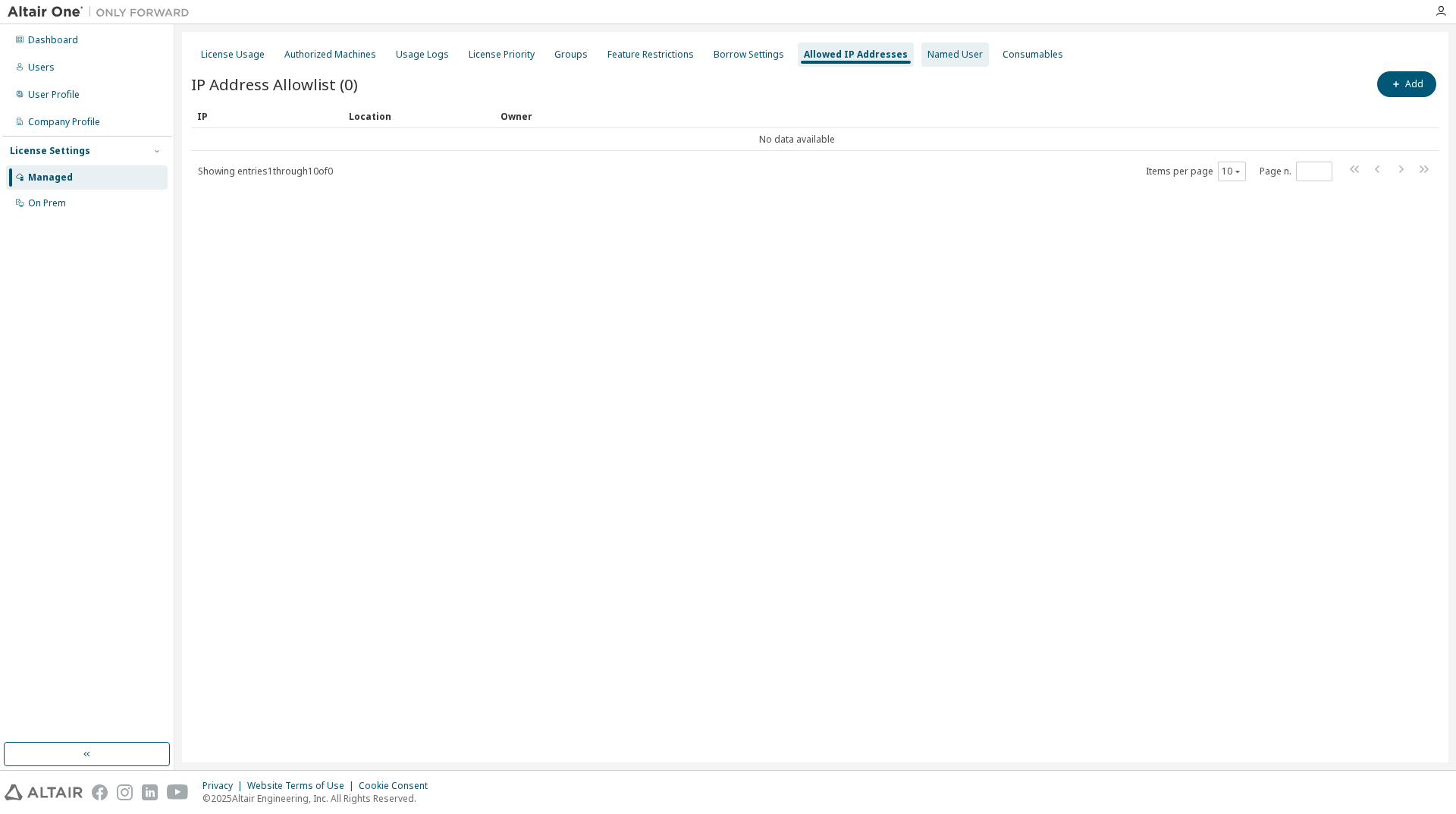
click at [922, 61] on div "Named User" at bounding box center [955, 54] width 67 height 25
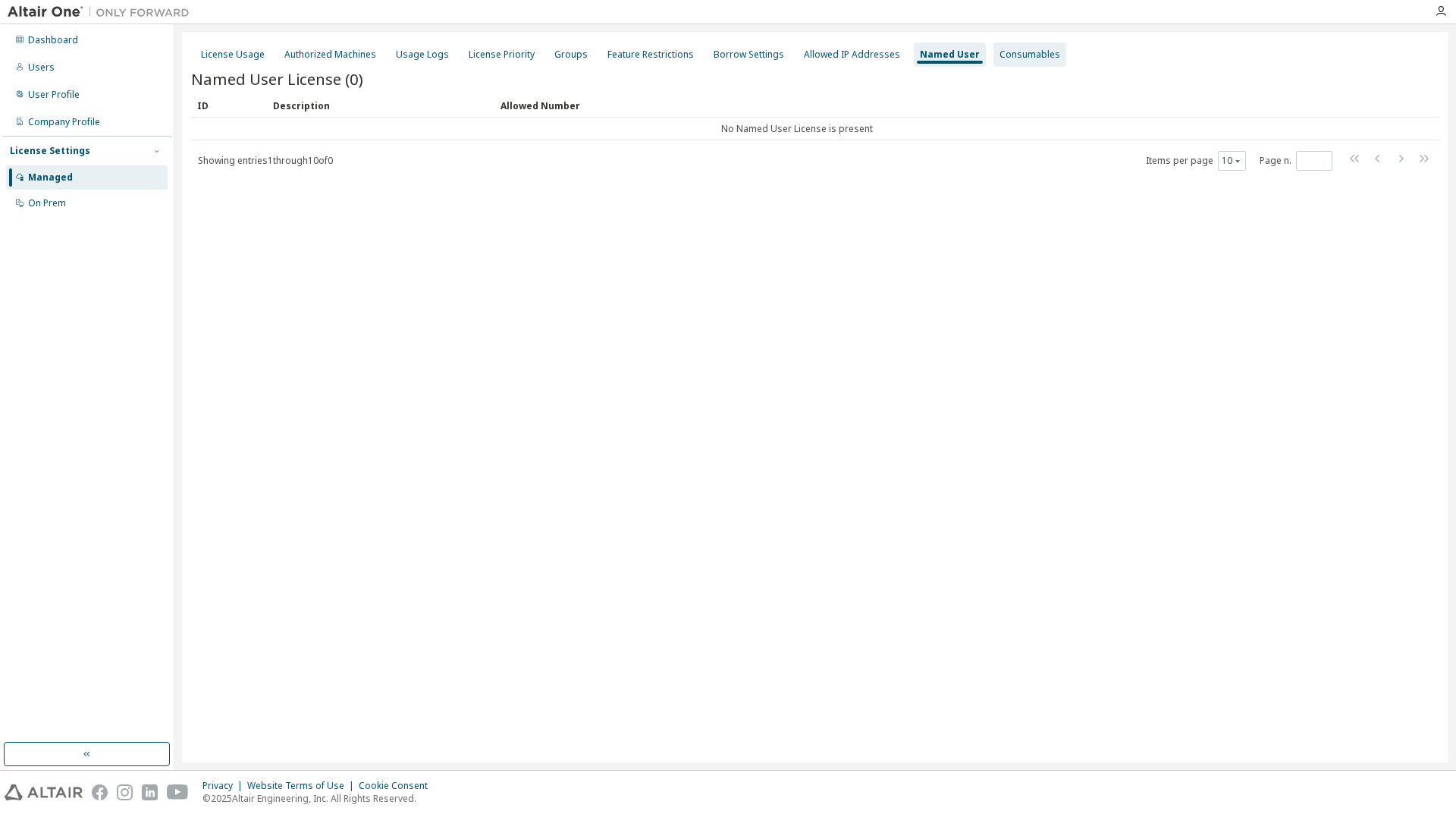
click at [1000, 59] on div "Consumables" at bounding box center [1030, 54] width 60 height 12
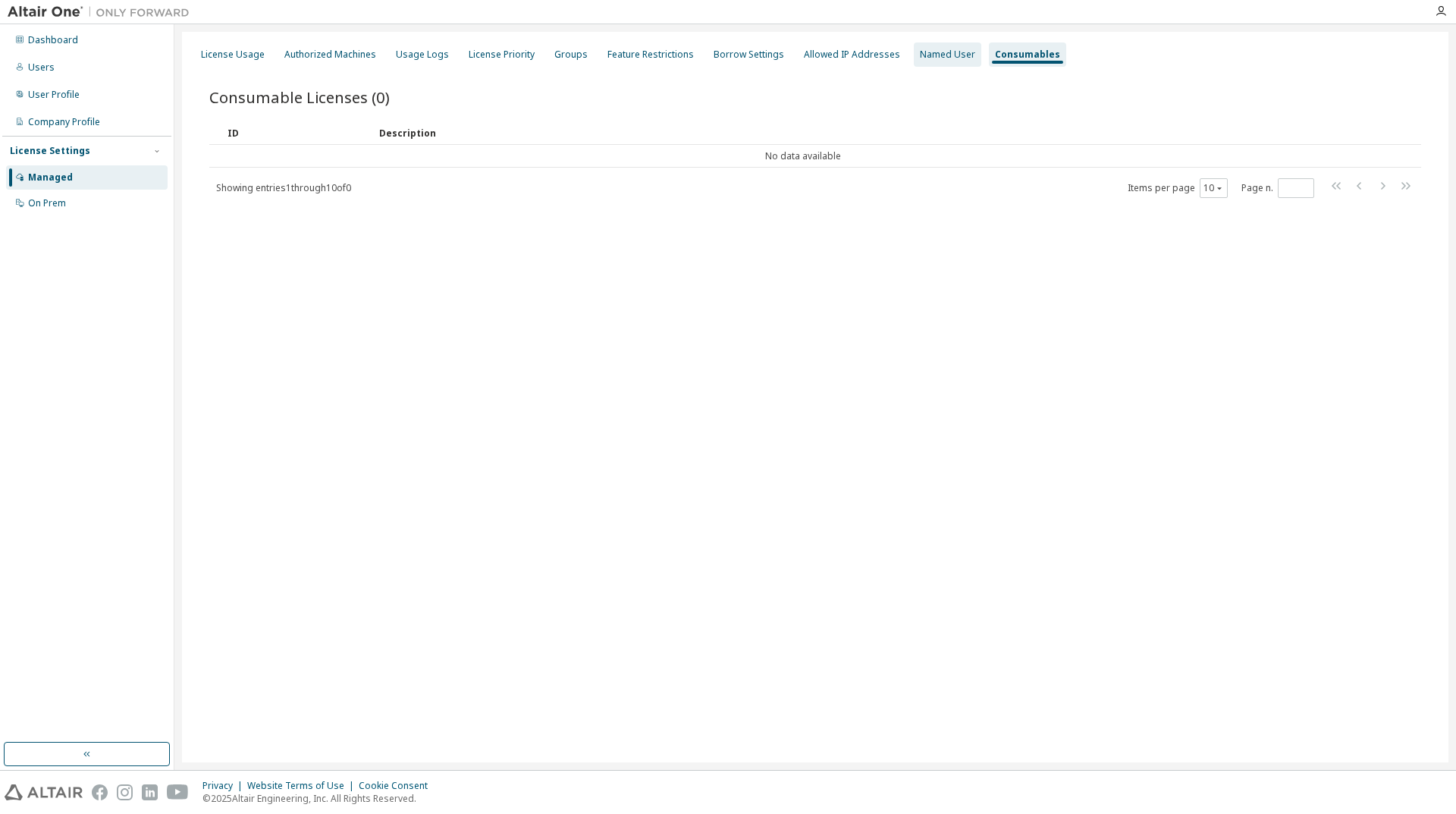
click at [914, 60] on div "Named User" at bounding box center [947, 54] width 67 height 25
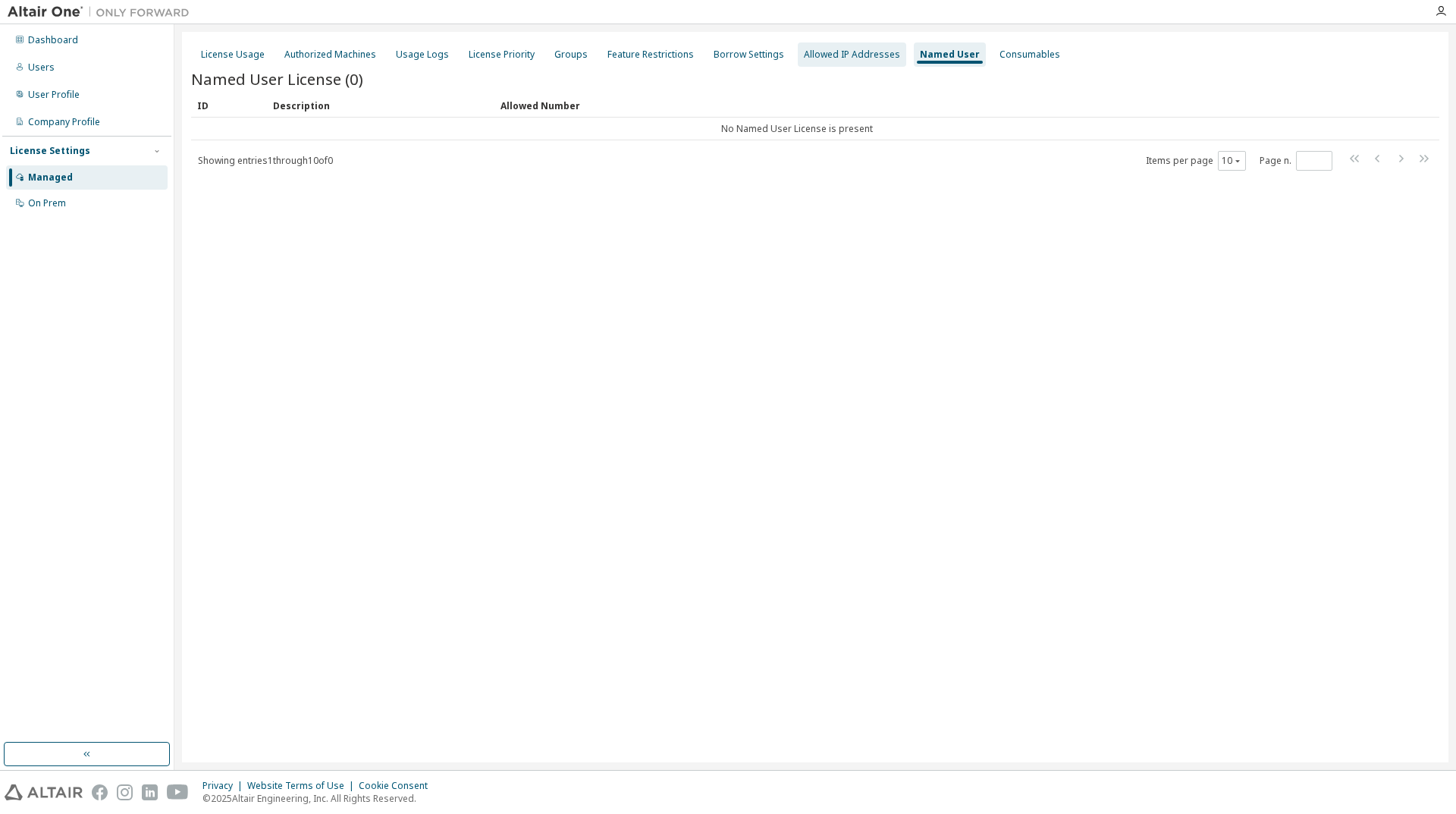
click at [823, 57] on div "Allowed IP Addresses" at bounding box center [851, 54] width 96 height 12
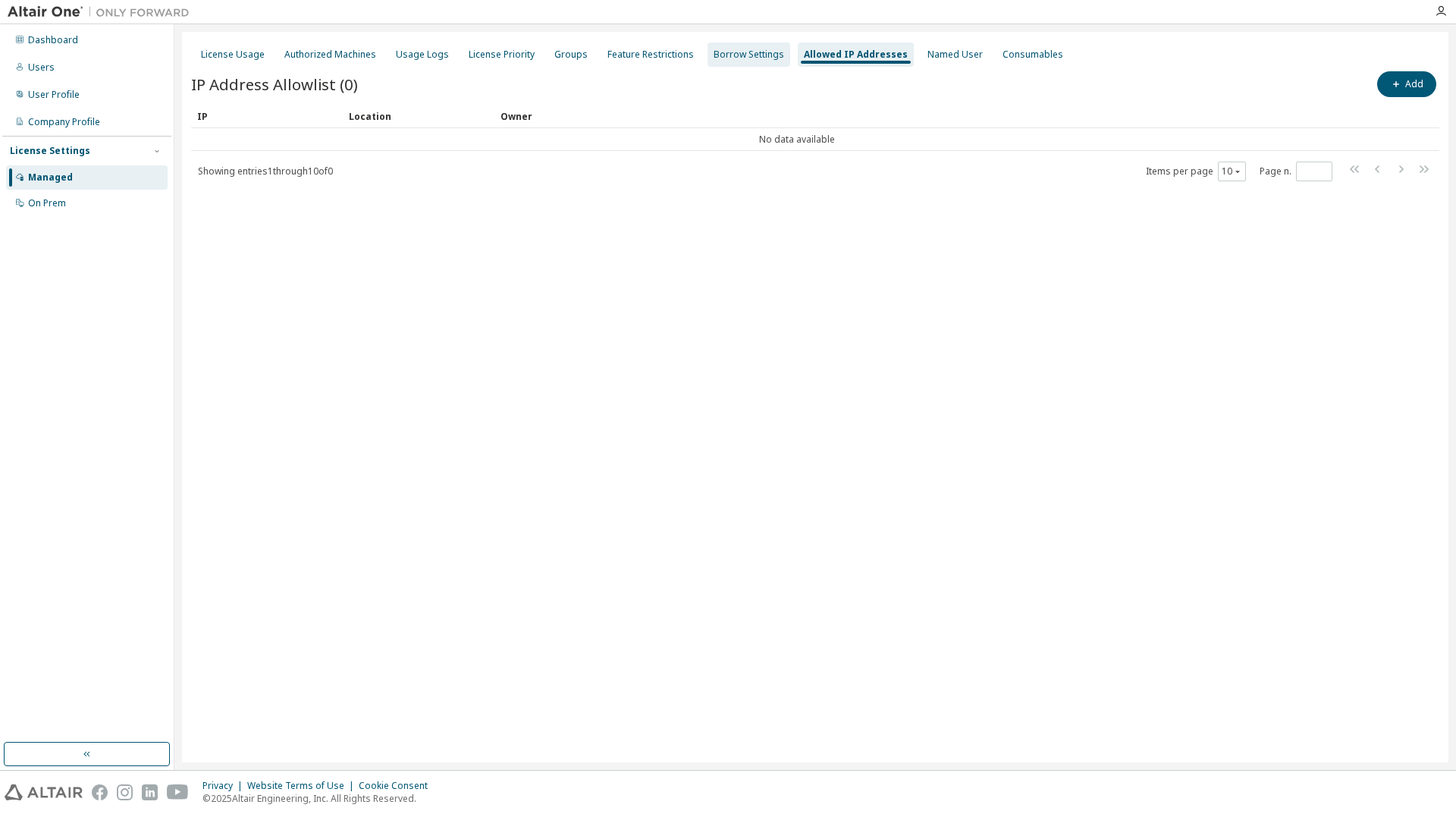
click at [714, 51] on div "Borrow Settings" at bounding box center [748, 54] width 71 height 12
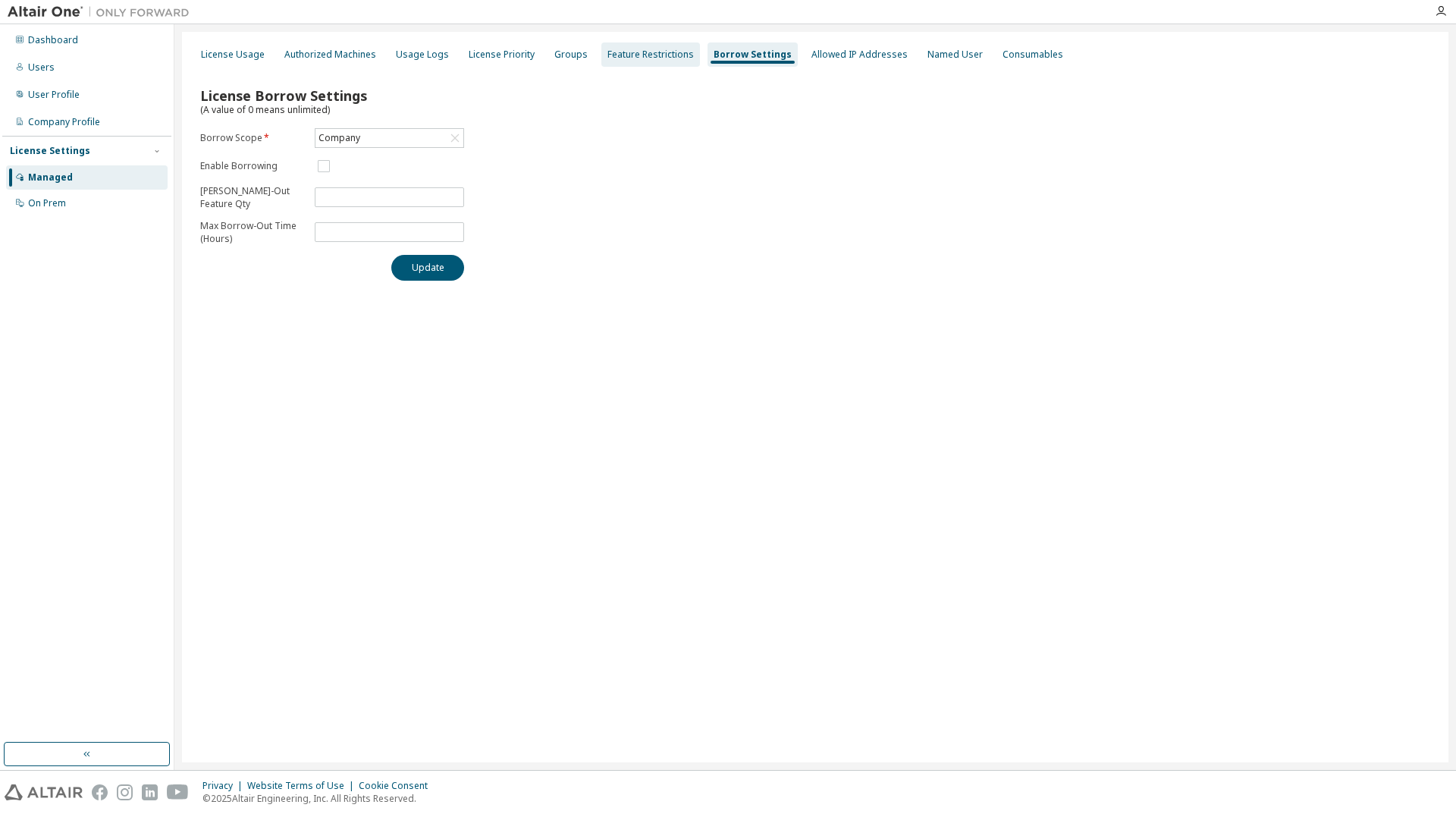
click at [643, 52] on div "Feature Restrictions" at bounding box center [651, 54] width 87 height 12
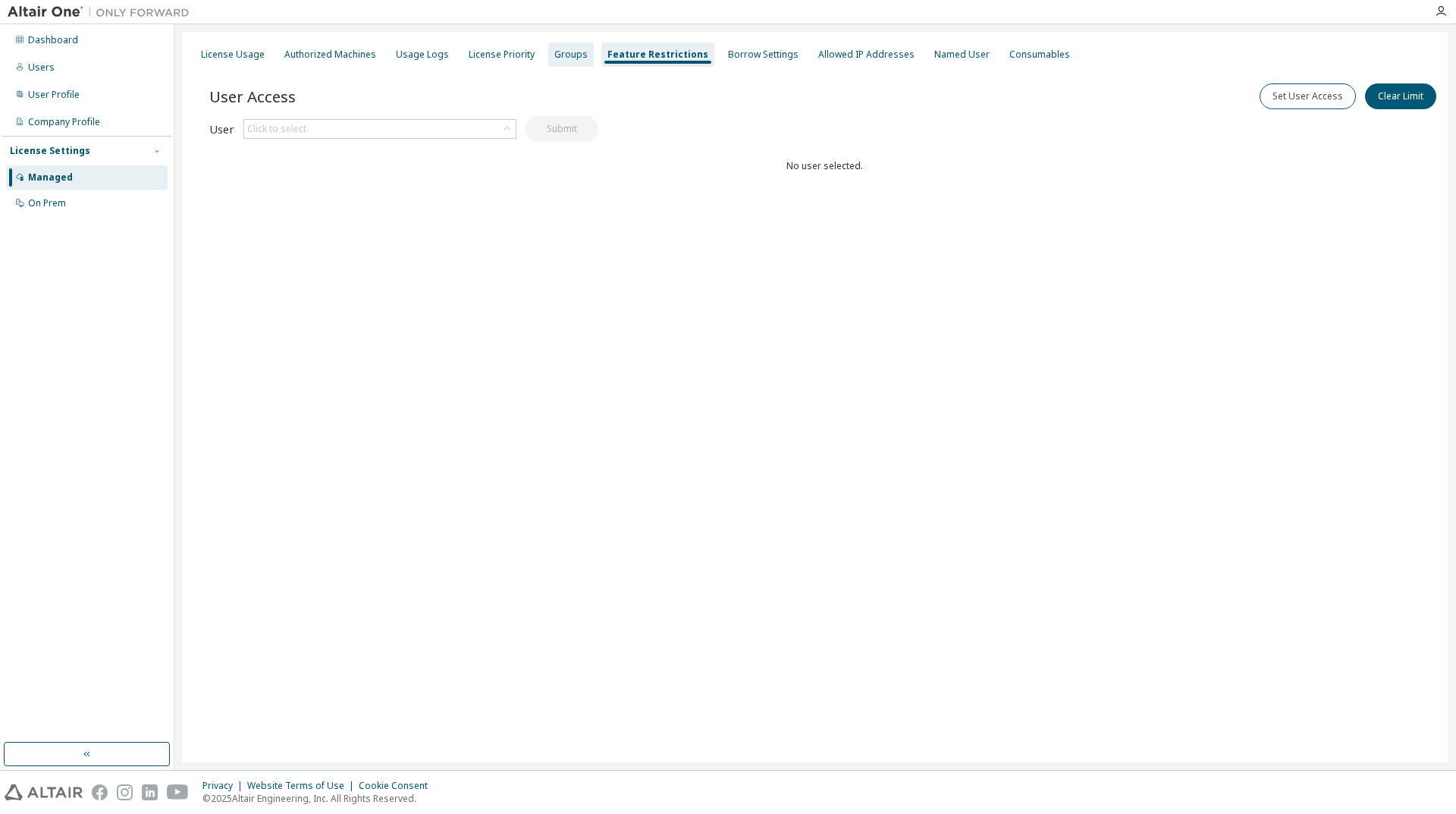
click at [559, 51] on div "Groups" at bounding box center [571, 54] width 33 height 12
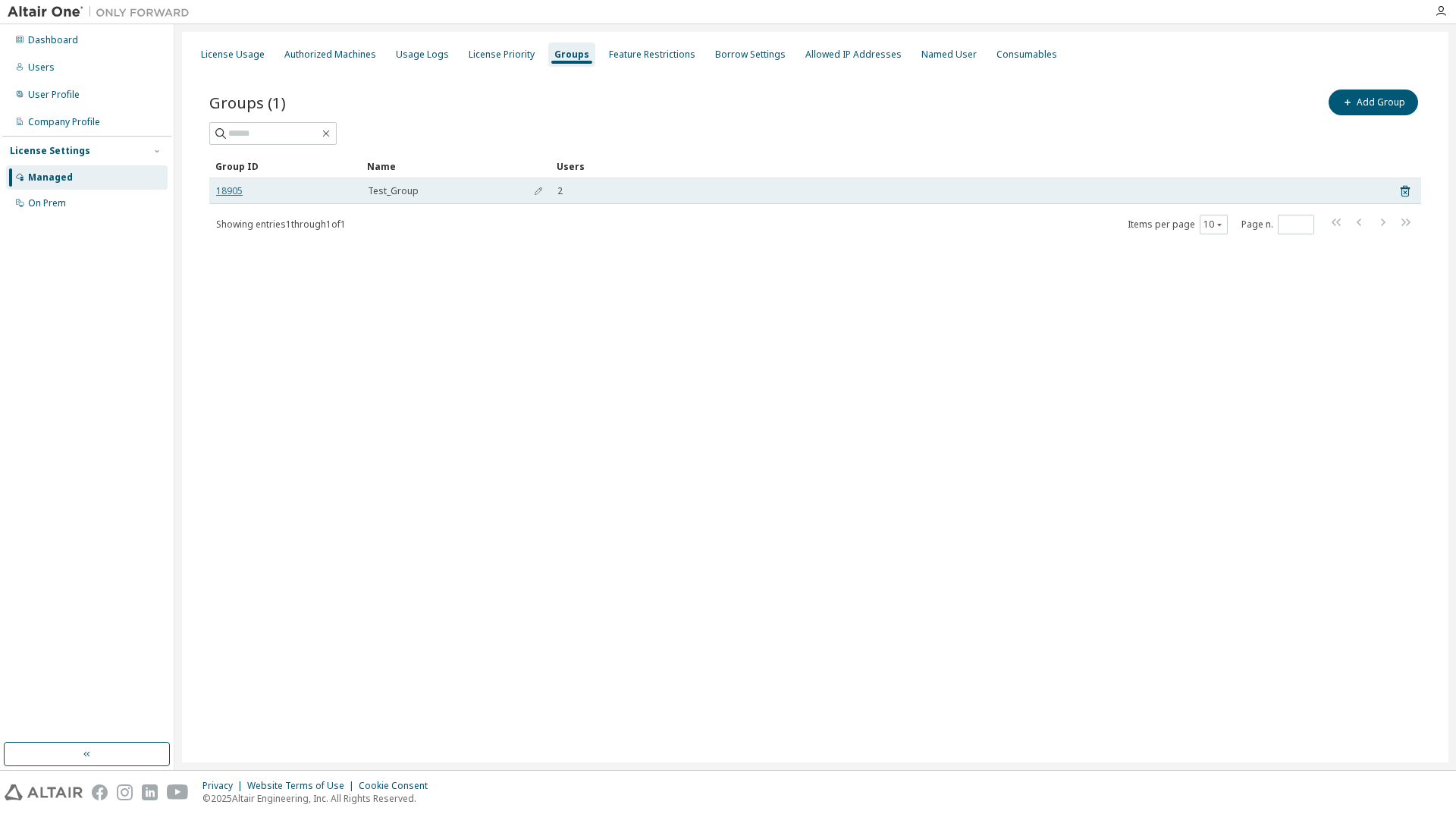
click at [223, 187] on link "18905" at bounding box center [229, 191] width 26 height 12
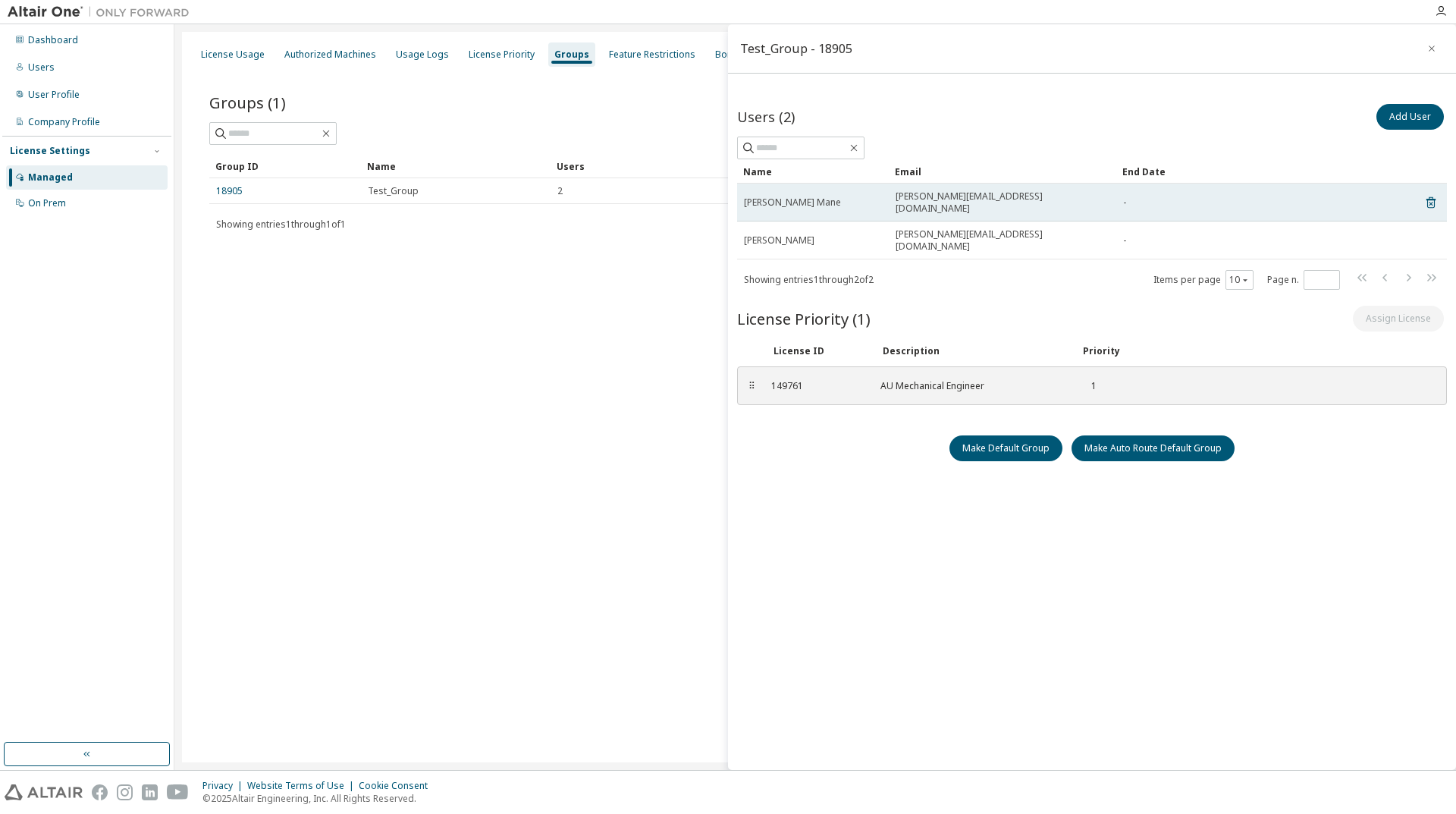
click at [786, 202] on td "Kondiba S. Mane" at bounding box center [813, 202] width 152 height 38
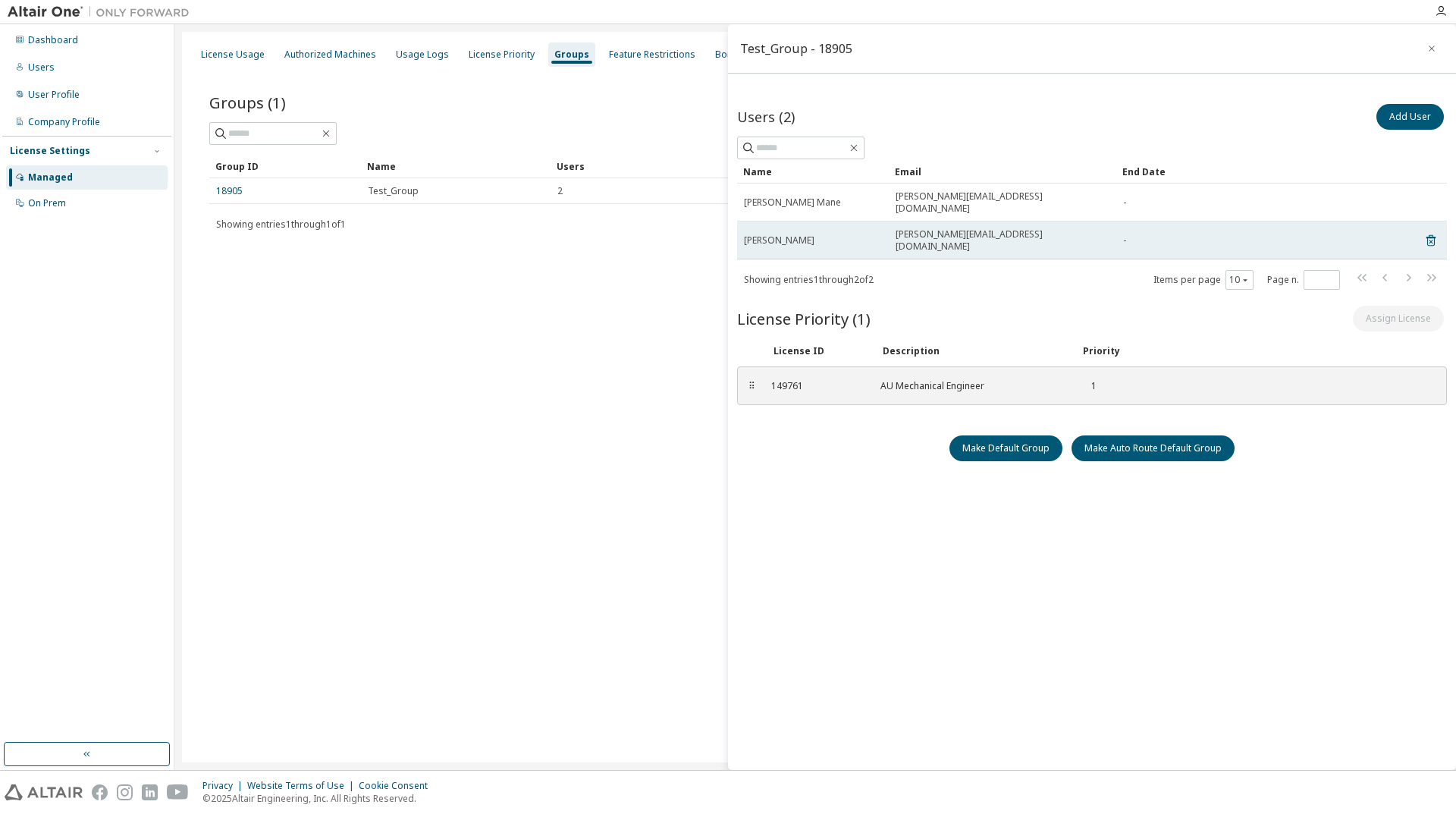
click at [783, 235] on span "PARAG KUWAR" at bounding box center [779, 240] width 71 height 12
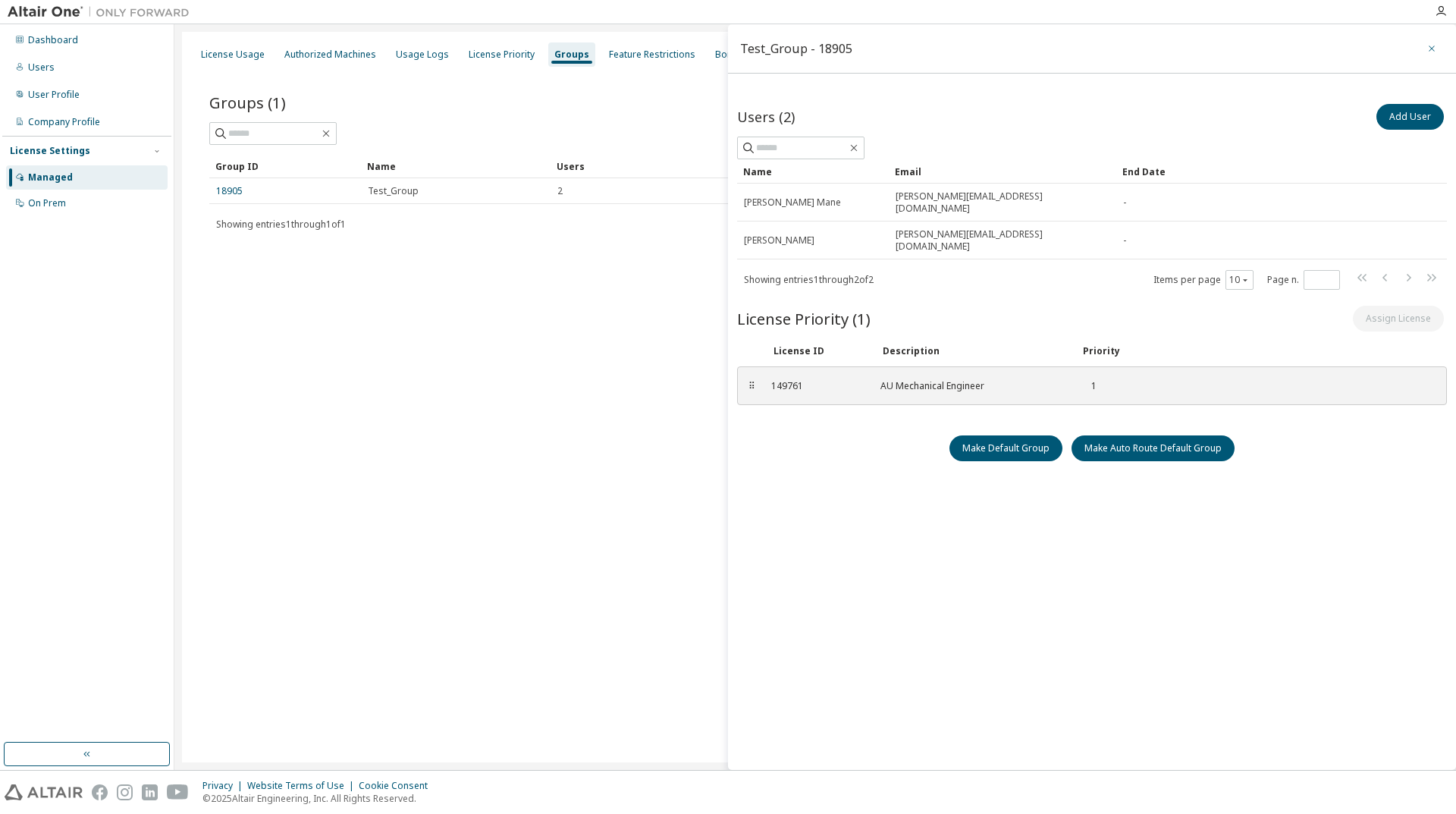
click at [1430, 53] on icon "button" at bounding box center [1431, 48] width 10 height 12
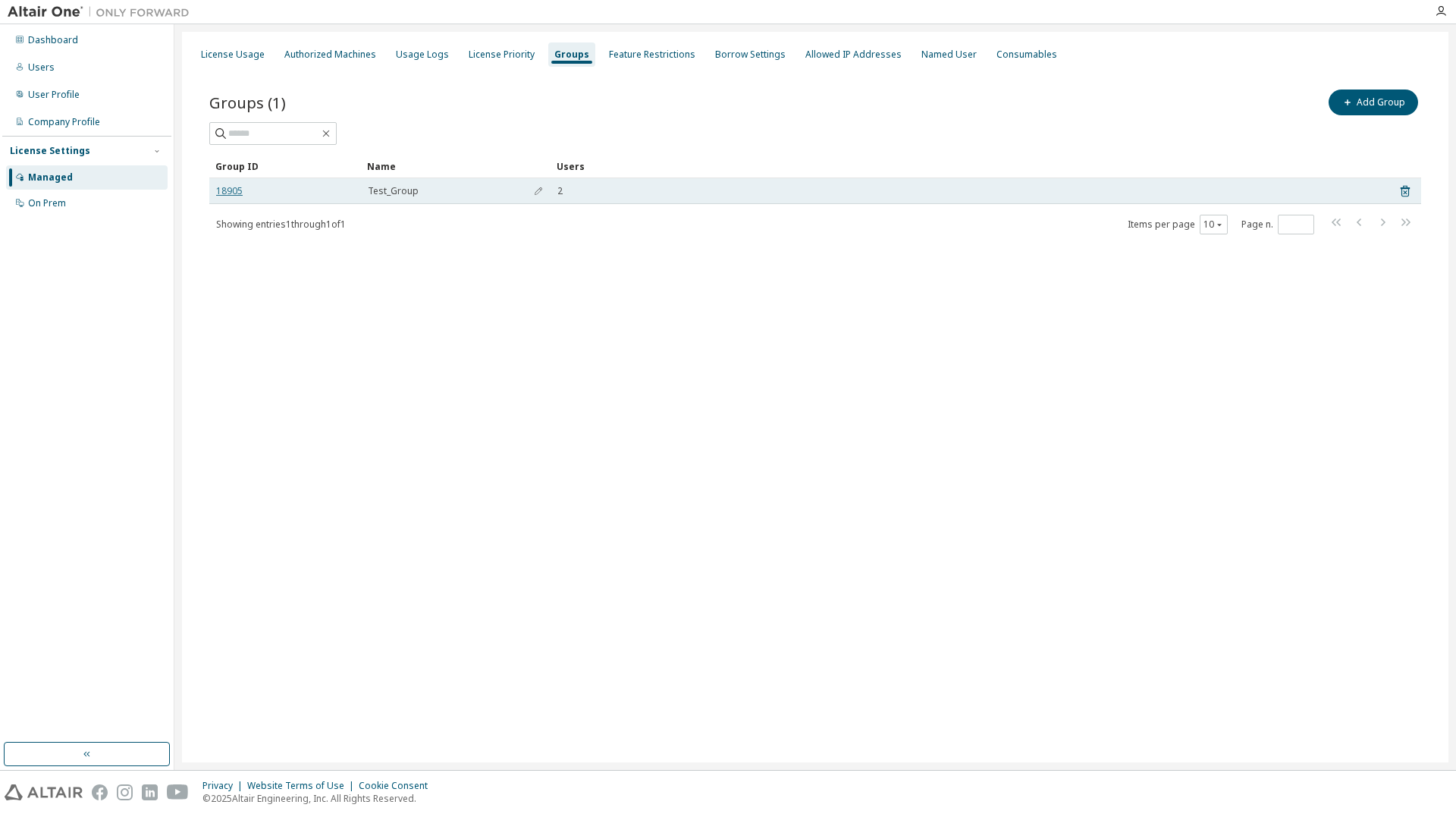
click at [225, 189] on link "18905" at bounding box center [229, 191] width 26 height 12
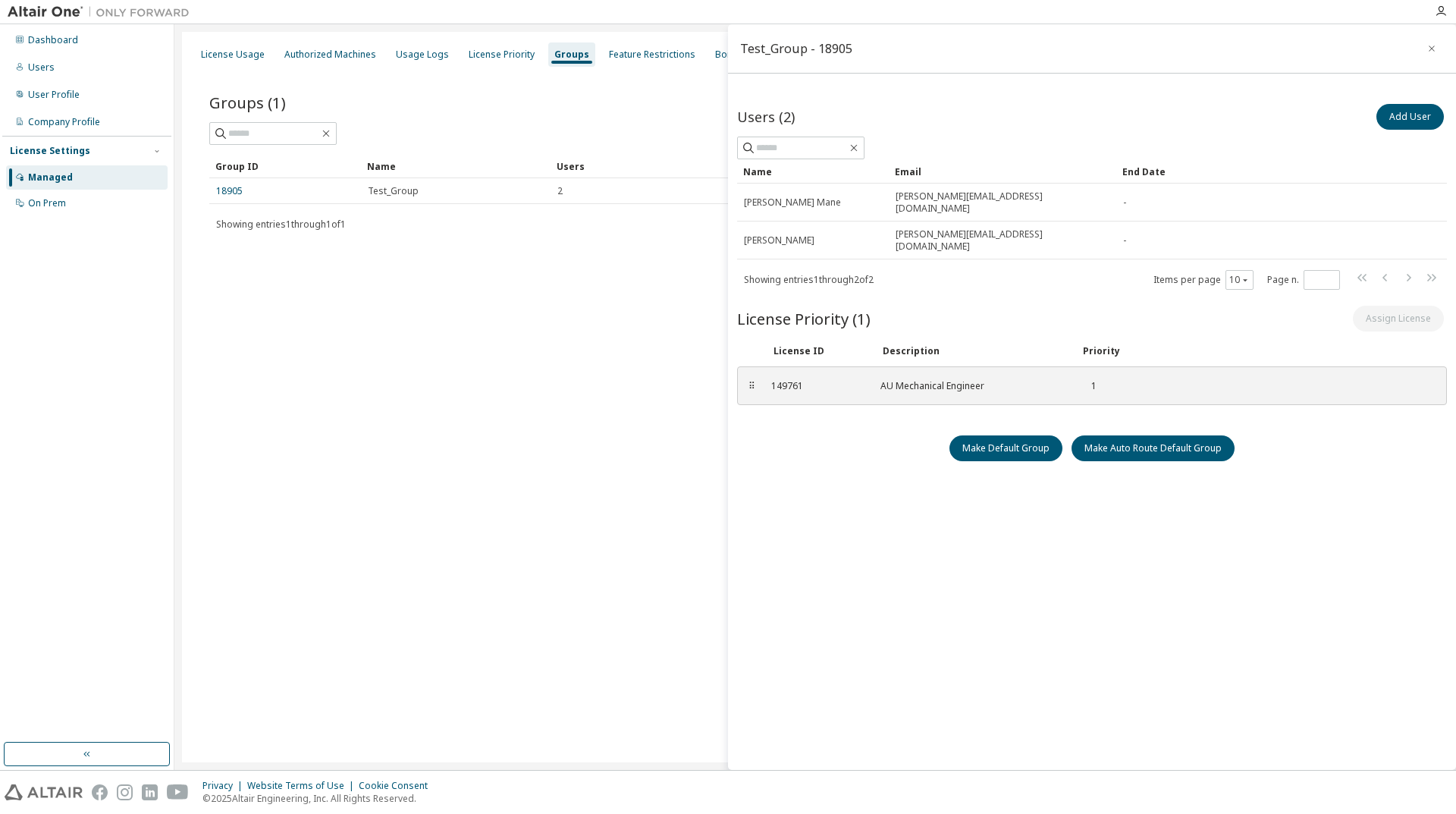
click at [676, 330] on div "License Usage Authorized Machines Usage Logs License Priority Groups Feature Re…" at bounding box center [815, 397] width 1267 height 731
click at [1441, 42] on button "button" at bounding box center [1431, 48] width 25 height 25
